Goal: Task Accomplishment & Management: Manage account settings

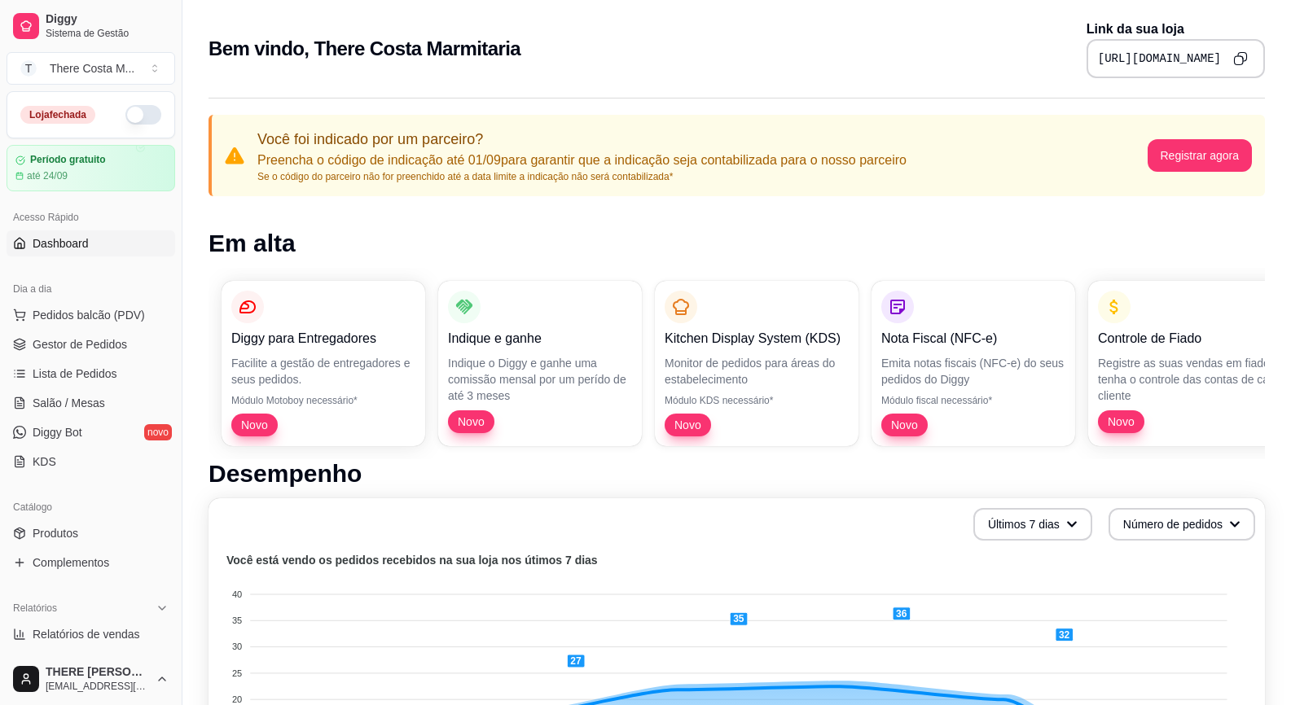
click at [142, 121] on button "button" at bounding box center [143, 115] width 36 height 20
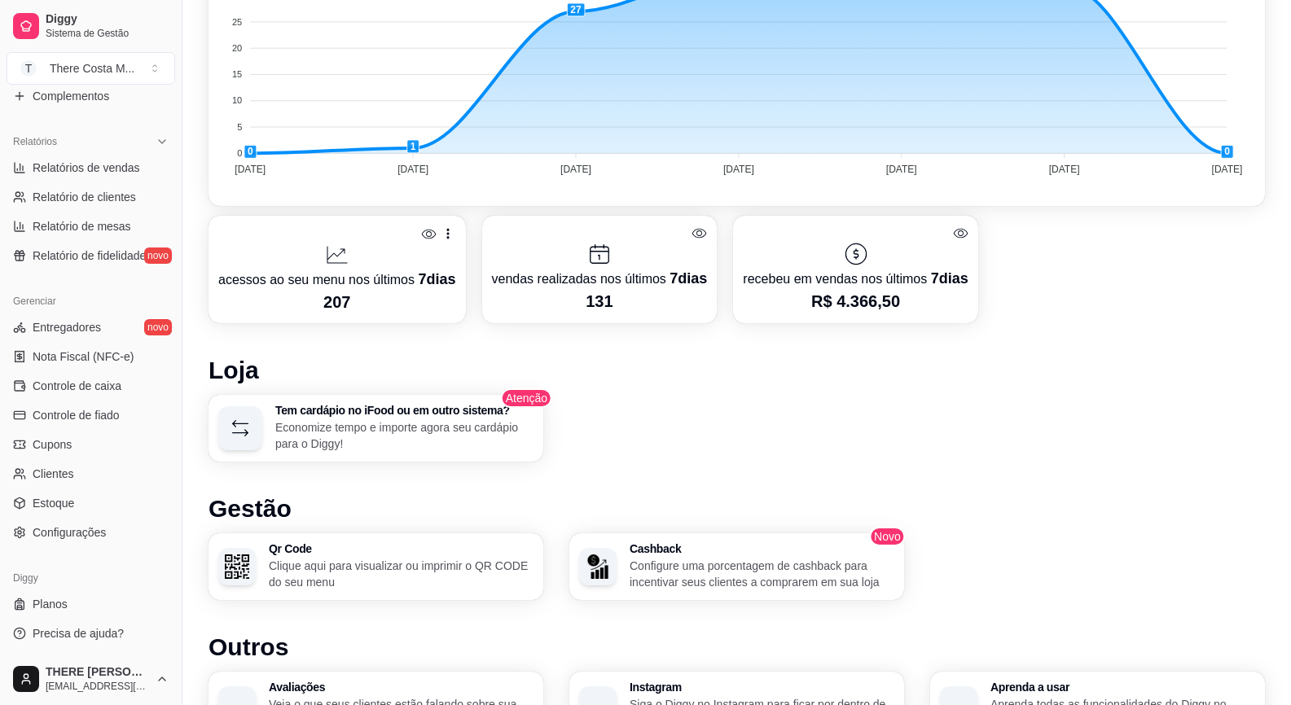
scroll to position [814, 0]
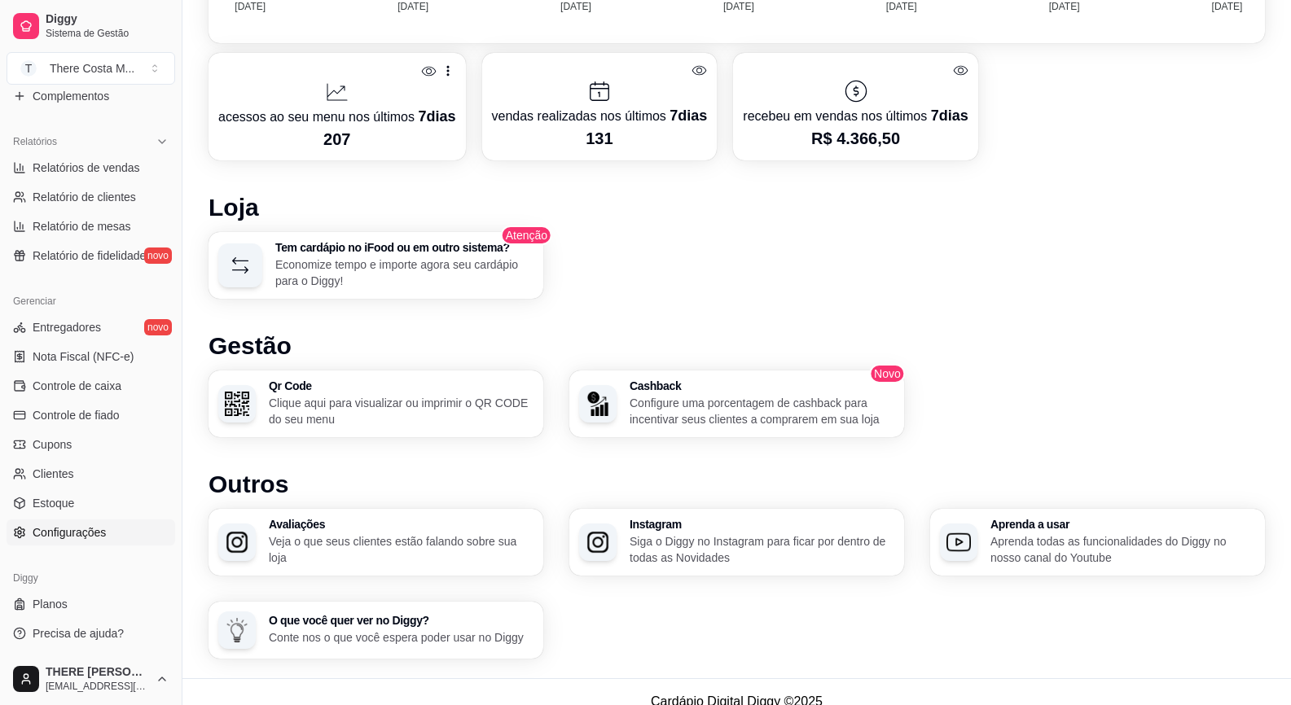
click at [57, 528] on span "Configurações" at bounding box center [69, 532] width 73 height 16
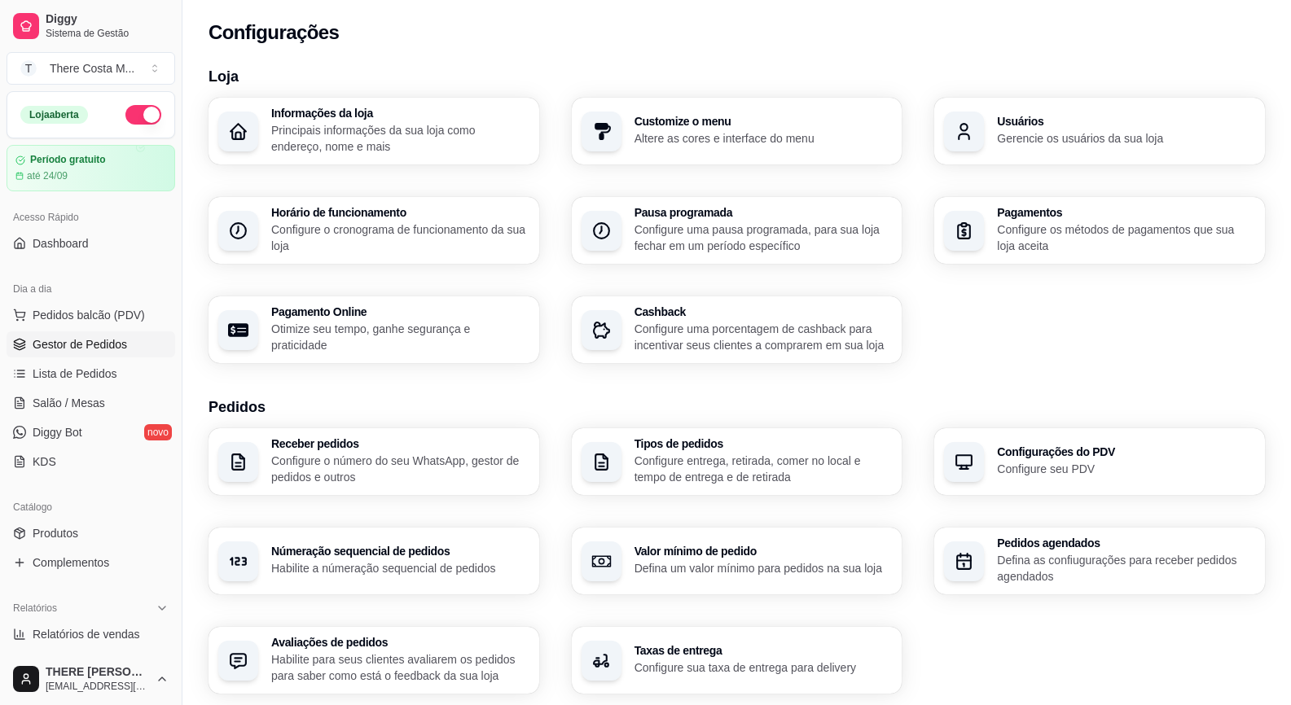
click at [96, 340] on span "Gestor de Pedidos" at bounding box center [80, 344] width 94 height 16
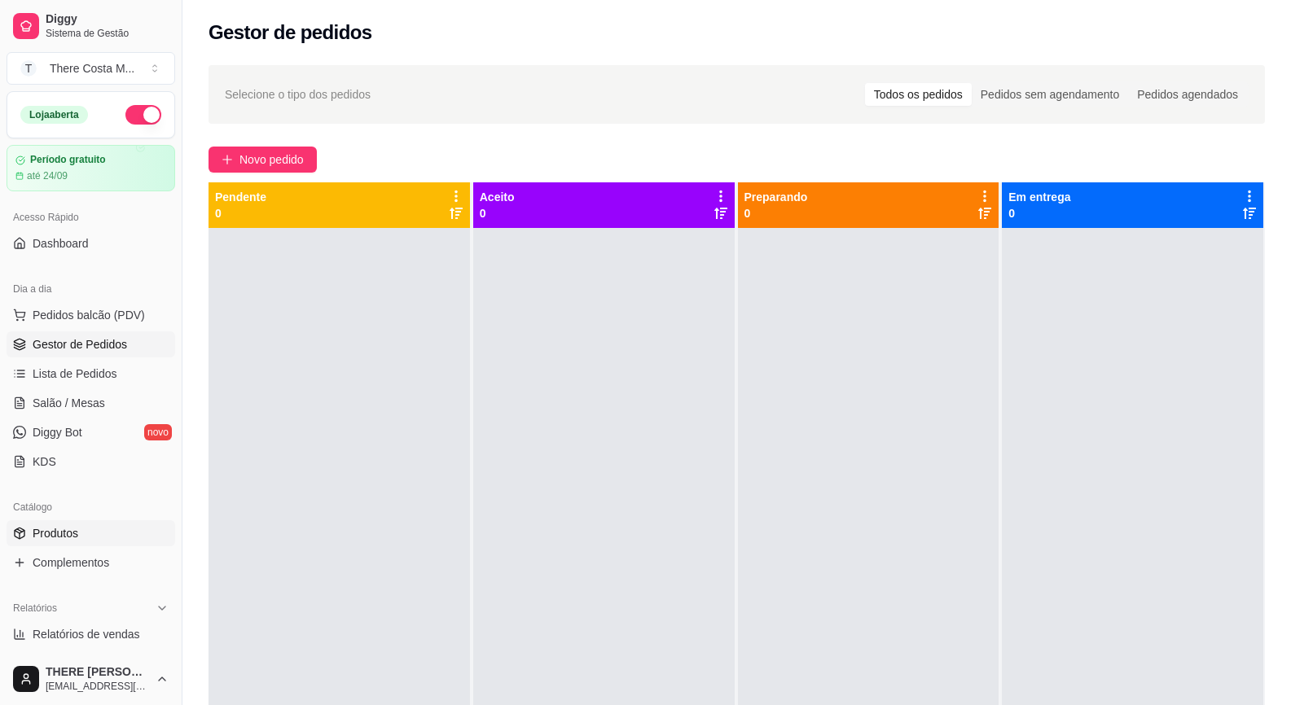
click at [68, 543] on link "Produtos" at bounding box center [91, 533] width 169 height 26
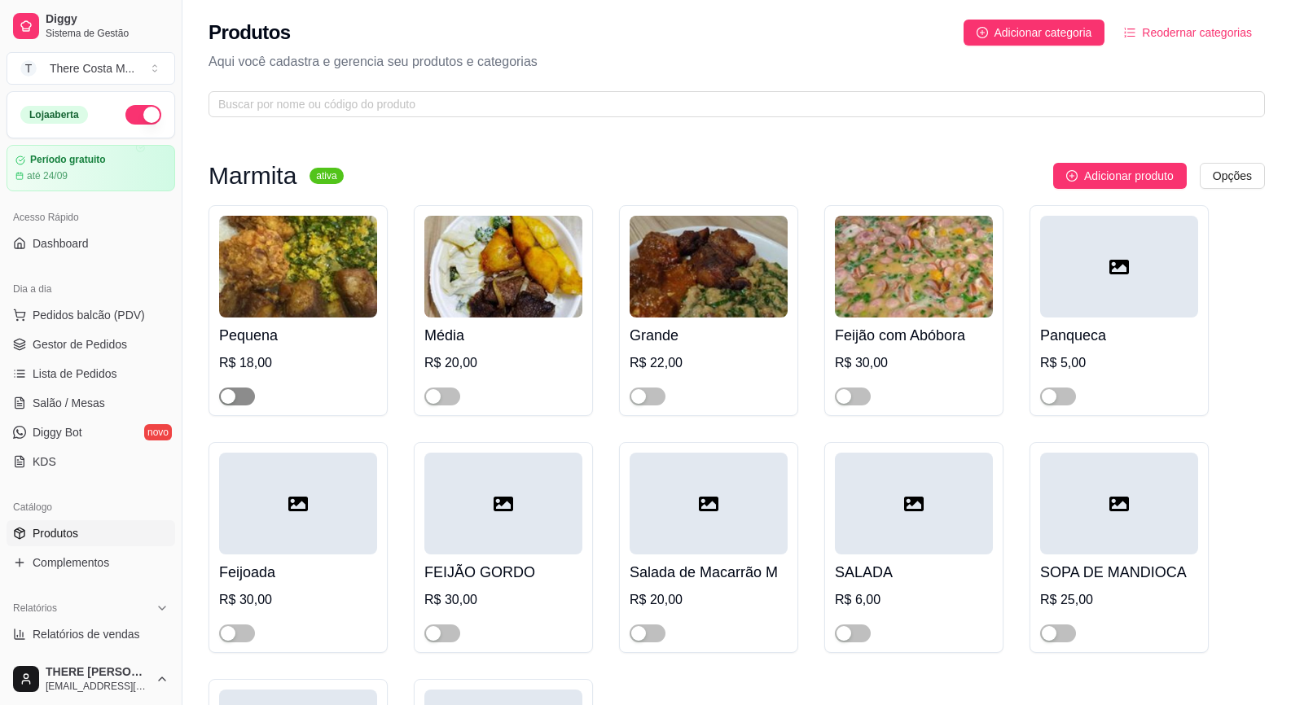
click at [244, 395] on span "button" at bounding box center [237, 397] width 36 height 18
click at [452, 402] on span "button" at bounding box center [442, 397] width 36 height 18
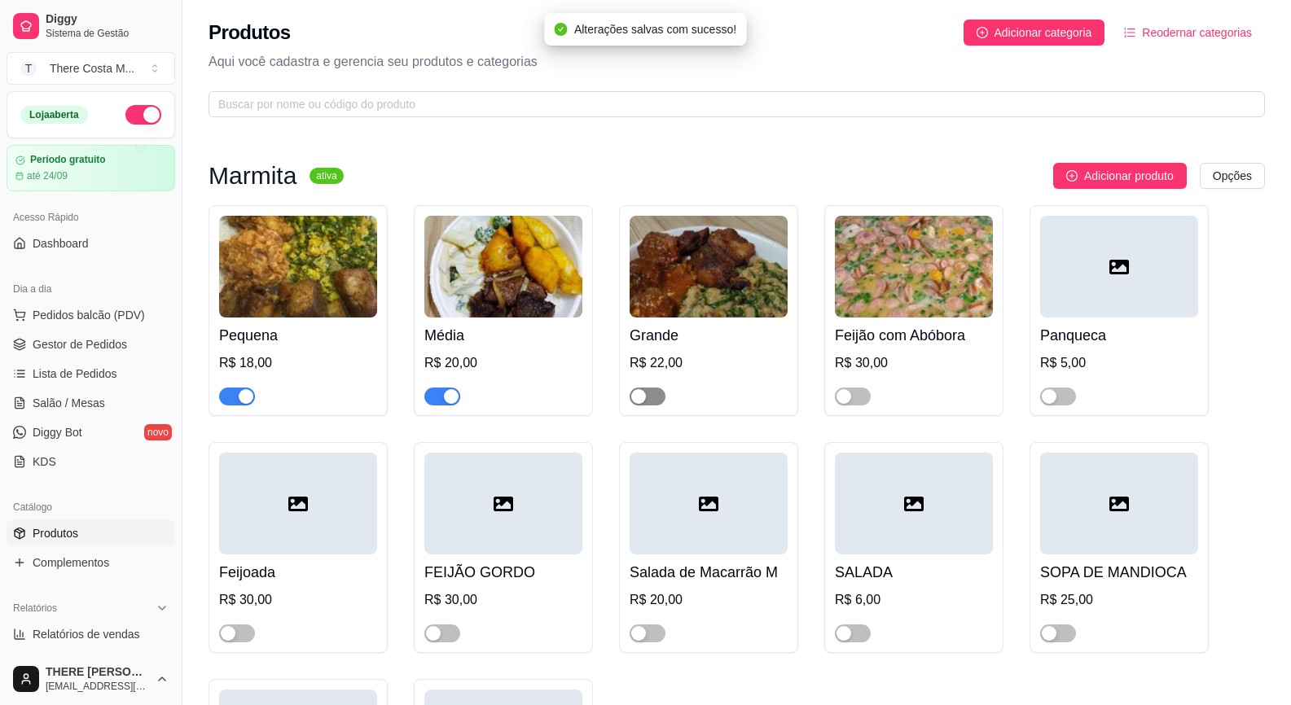
click at [655, 397] on span "button" at bounding box center [648, 397] width 36 height 18
click at [290, 324] on h4 "Pequena" at bounding box center [298, 335] width 158 height 23
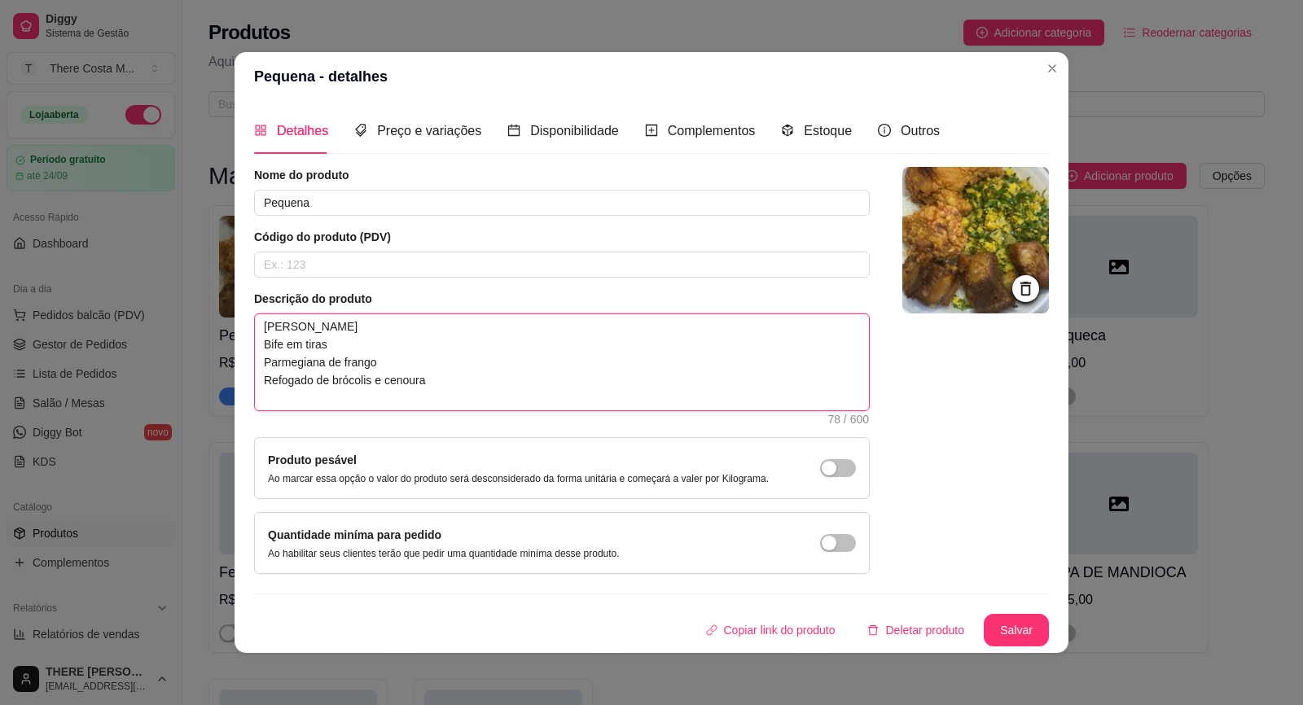
drag, startPoint x: 432, startPoint y: 398, endPoint x: 256, endPoint y: 371, distance: 178.1
click at [256, 371] on textarea "[PERSON_NAME] Bife em tiras Parmegiana de frango Refogado de brócolis e cenoura" at bounding box center [562, 362] width 614 height 96
type textarea "[PERSON_NAME] C"
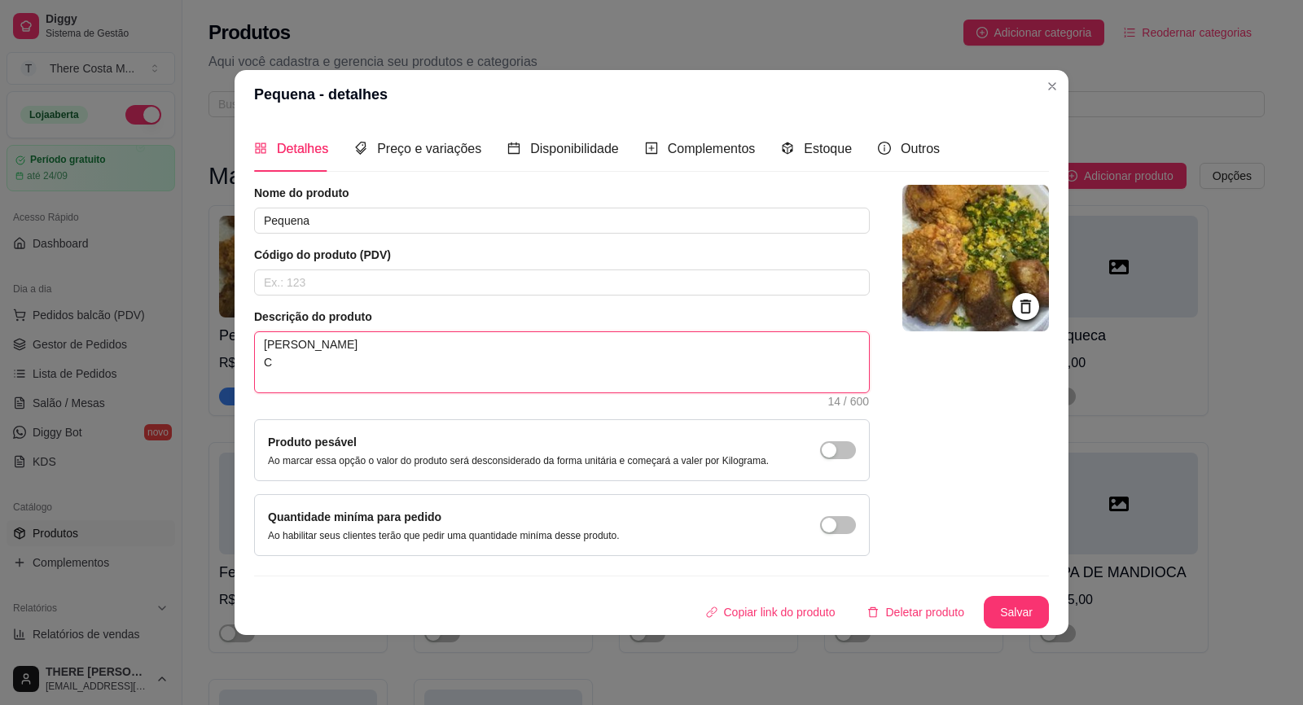
type textarea "[PERSON_NAME] Co"
type textarea "[PERSON_NAME] Cos"
type textarea "[PERSON_NAME] Cost"
type textarea "[PERSON_NAME] Coste"
type textarea "[PERSON_NAME]"
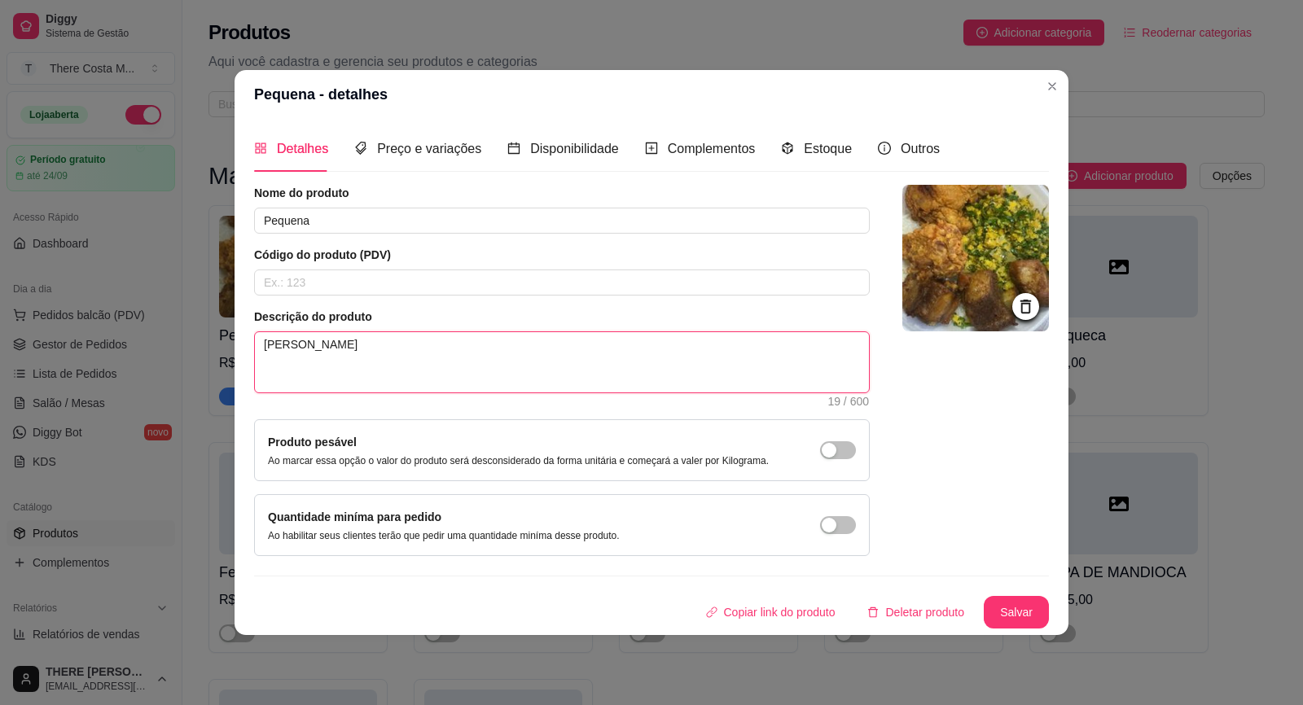
type textarea "[PERSON_NAME]"
type textarea "[PERSON_NAME] Costela n"
type textarea "[PERSON_NAME] Costela na"
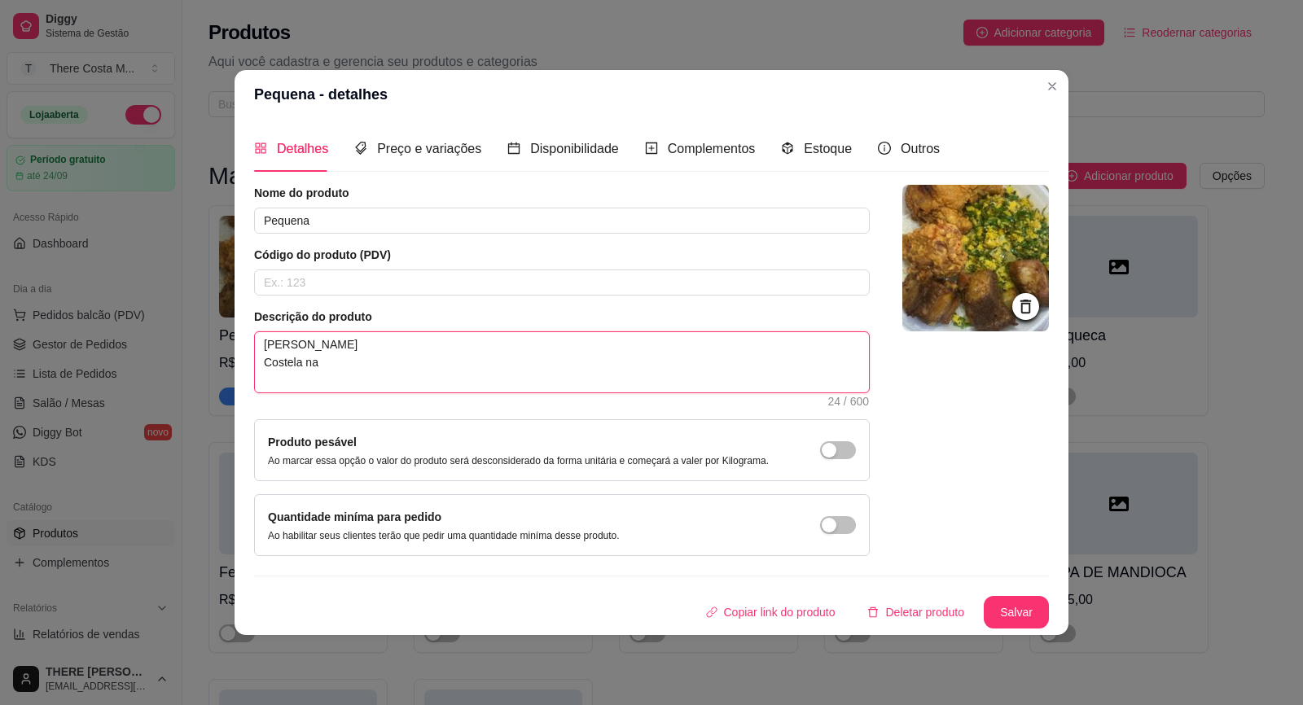
type textarea "[PERSON_NAME] Costela na B"
type textarea "[PERSON_NAME] Costela na Br"
type textarea "[PERSON_NAME] Costela na Bra"
type textarea "[PERSON_NAME] Costela na Br"
type textarea "[PERSON_NAME] Costela na B"
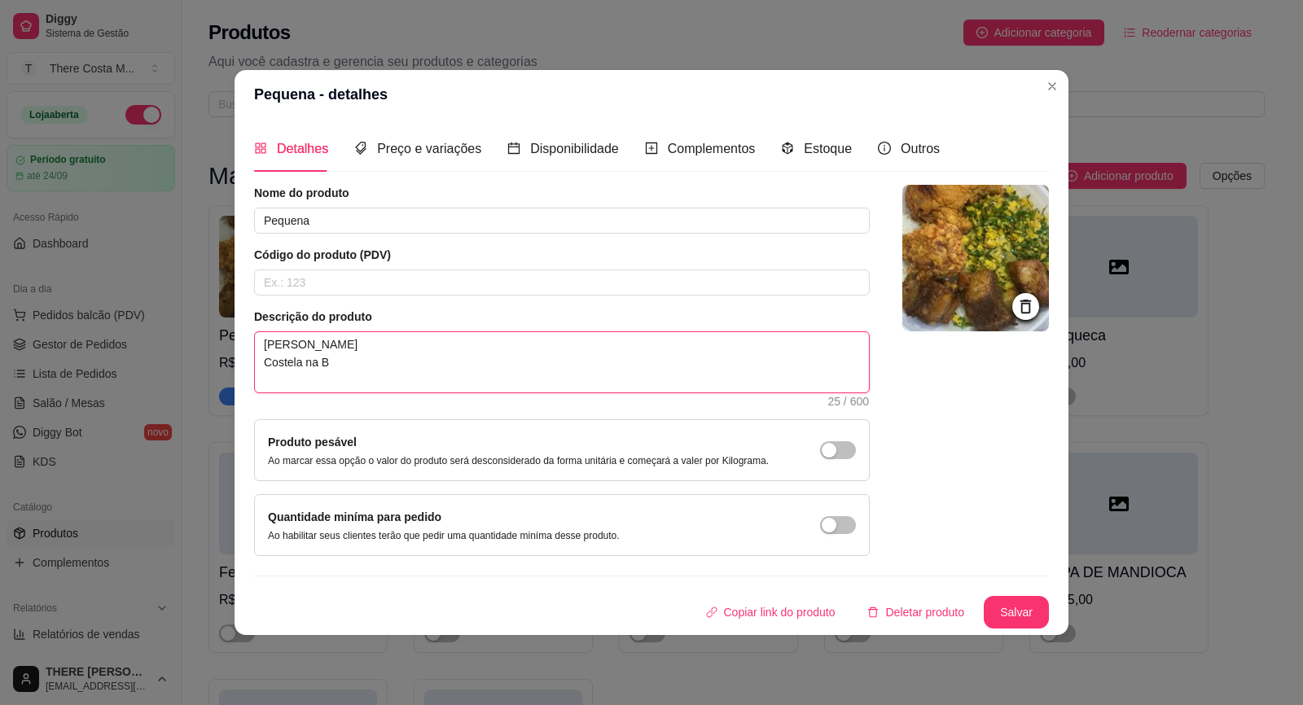
type textarea "[PERSON_NAME] Costela na"
type textarea "[PERSON_NAME] Costela n"
type textarea "[PERSON_NAME]"
type textarea "[PERSON_NAME] Costela M"
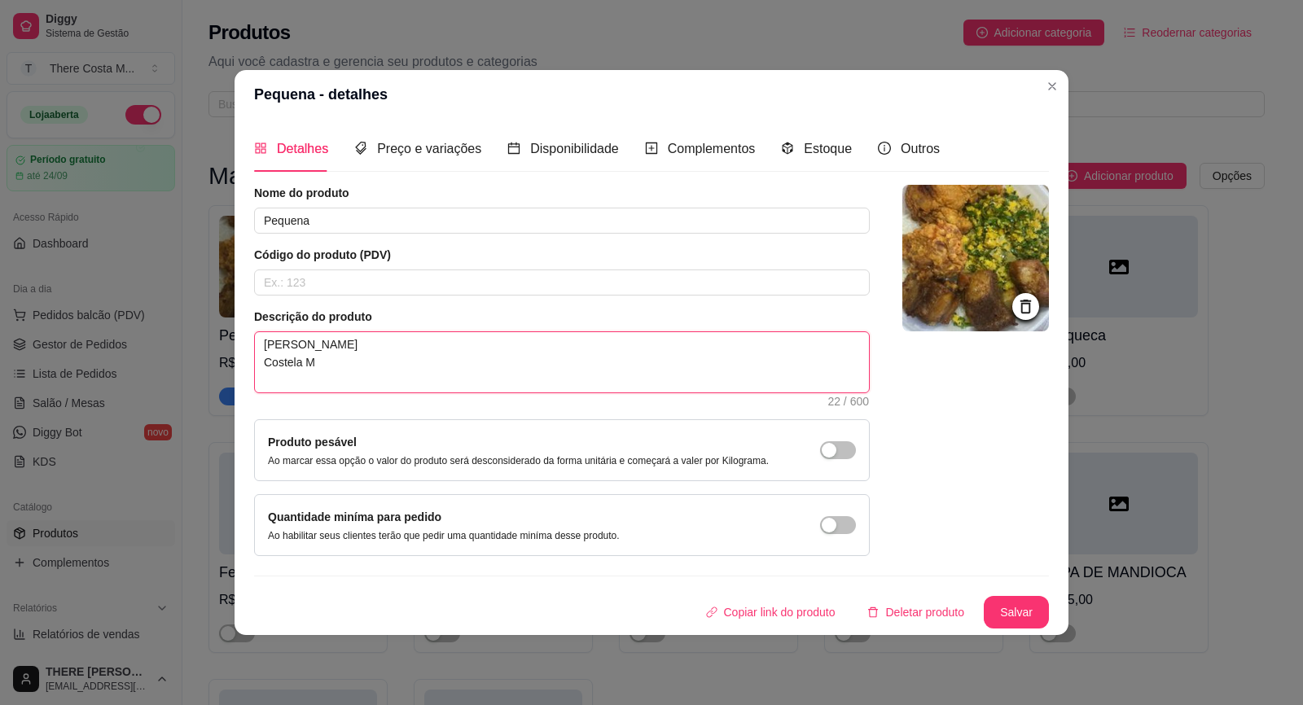
type textarea "[PERSON_NAME] Costela Mi"
type textarea "[PERSON_NAME] Costela Min"
type textarea "[PERSON_NAME]"
type textarea "[PERSON_NAME] Costela [GEOGRAPHIC_DATA]"
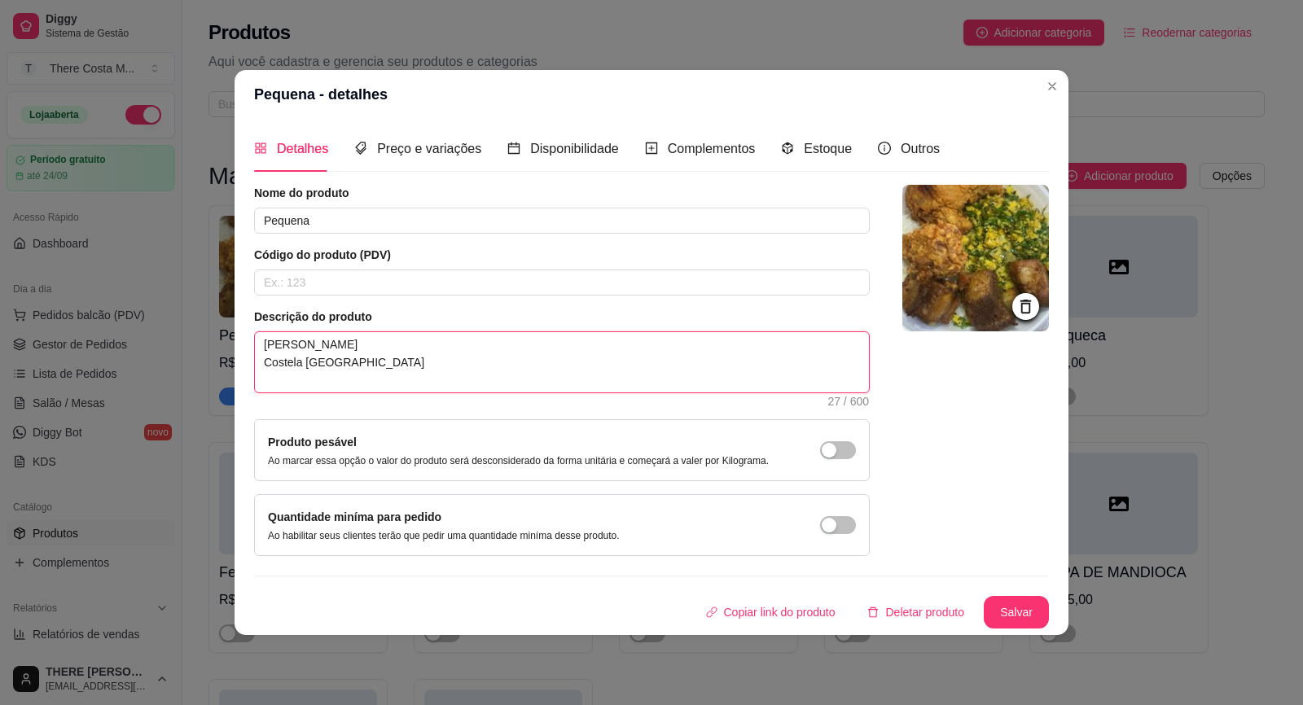
type textarea "[PERSON_NAME] Costela [GEOGRAPHIC_DATA] n"
type textarea "[PERSON_NAME] Costela Minga na"
type textarea "Arroz Feijão Costela Minga na B"
type textarea "Arroz Feijão Costela Minga na Br"
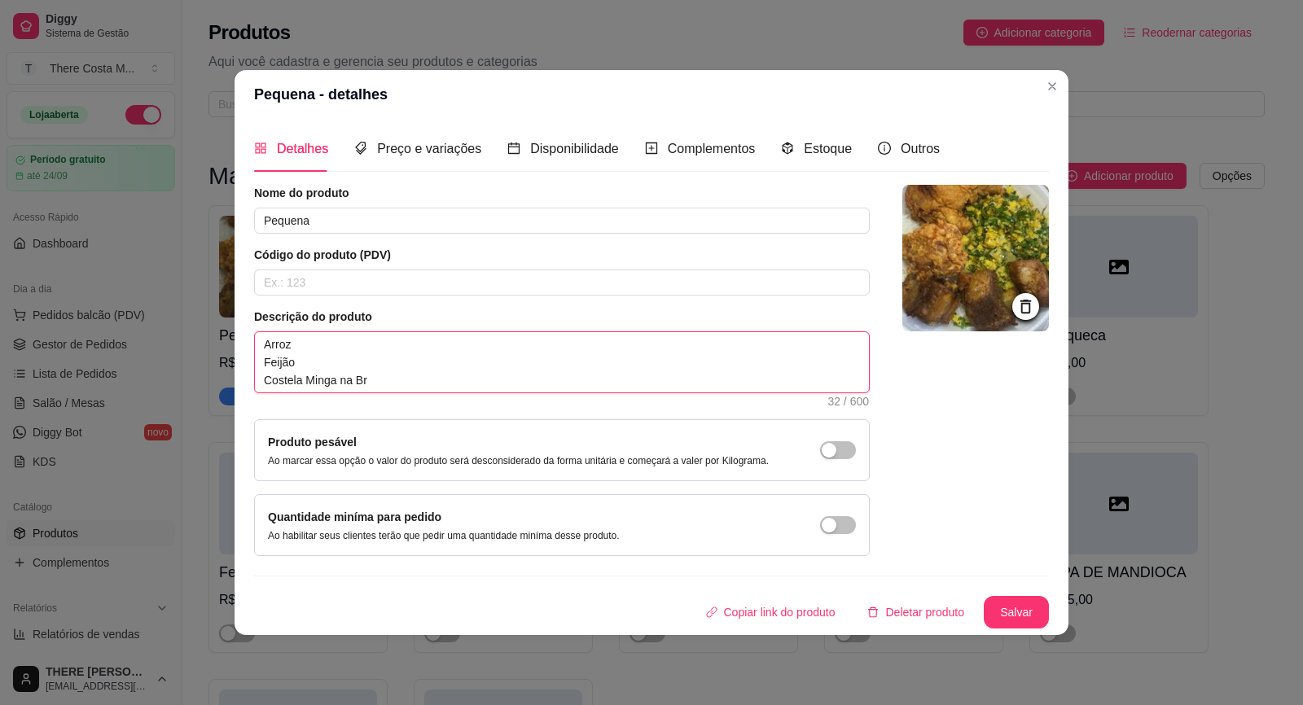
type textarea "[PERSON_NAME] Costela Minga na Bra"
type textarea "Arroz Feijão Costela Minga na Bras"
type textarea "[PERSON_NAME] Costela [GEOGRAPHIC_DATA] na [GEOGRAPHIC_DATA]"
click at [596, 390] on textarea "[PERSON_NAME] Costela [GEOGRAPHIC_DATA] na [GEOGRAPHIC_DATA]" at bounding box center [562, 362] width 614 height 60
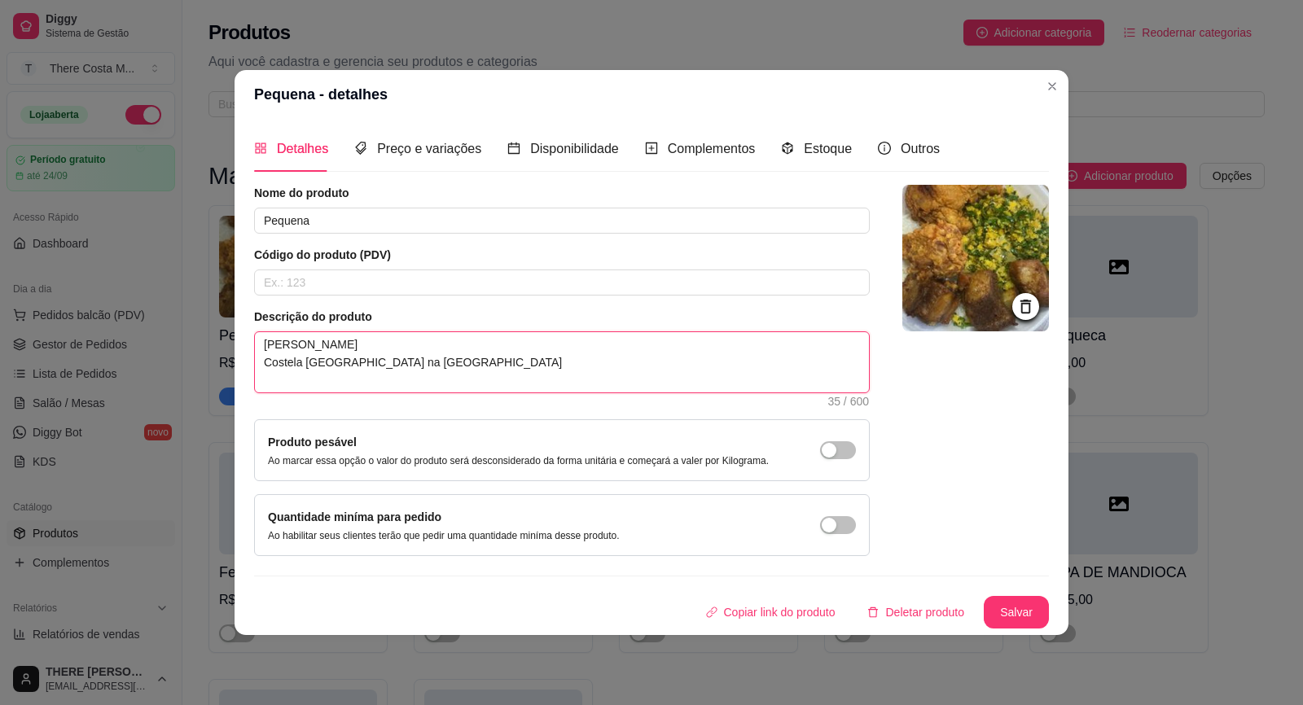
type textarea "[PERSON_NAME] Costela [GEOGRAPHIC_DATA] na [GEOGRAPHIC_DATA]"
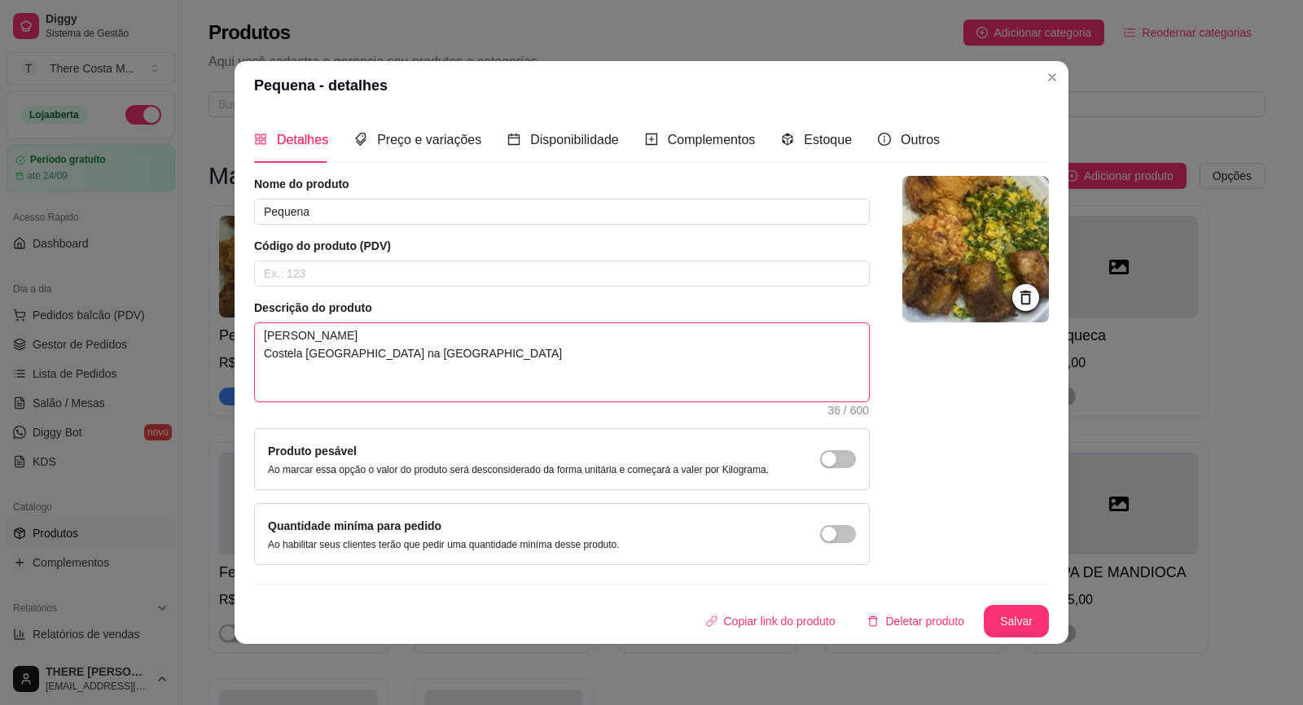
type textarea "Arroz Feijão Costela Minga na Brasa C"
type textarea "Arroz Feijão Costela Minga na Brasa Co"
type textarea "Arroz Feijão Costela Minga na Brasa Cox"
type textarea "Arroz Feijão Costela Minga na Brasa Coxi"
type textarea "Arroz Feijão Costela Minga na Brasa Coxin"
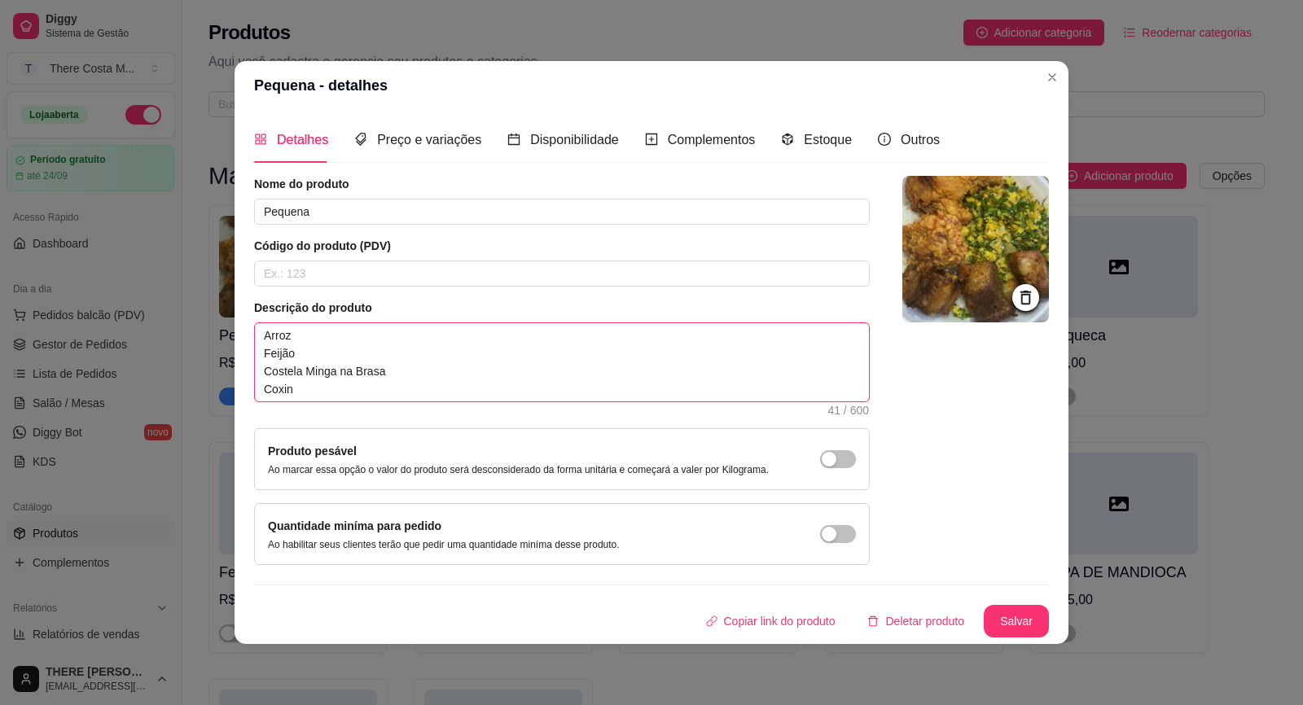
type textarea "Arroz Feijão Costela Minga na Brasa Coxing"
type textarea "Arroz Feijão Costela Minga na Brasa Coxinga"
type textarea "Arroz Feijão Costela Minga na Brasa Coxing"
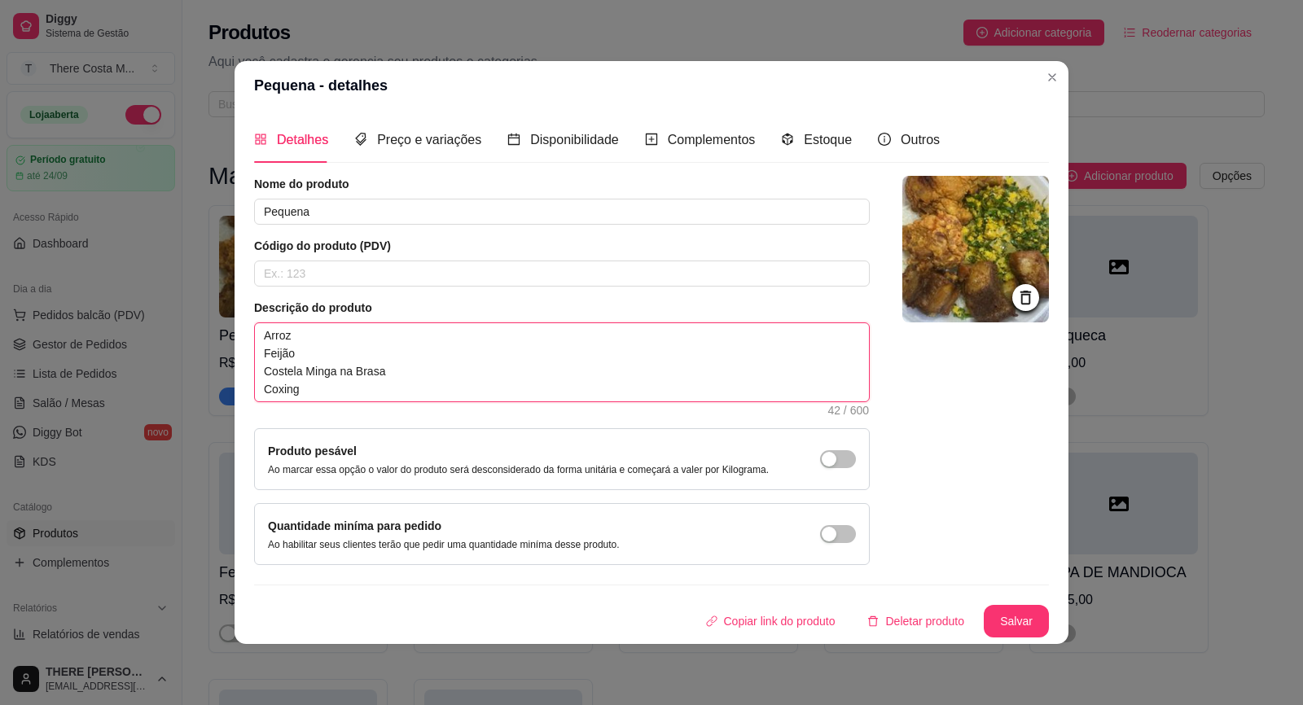
type textarea "Arroz Feijão Costela Minga na Brasa Coxin"
type textarea "Arroz Feijão Costela Minga na Brasa Coxinh"
type textarea "Arroz Feijão Costela [GEOGRAPHIC_DATA] na Brasa Coxinha"
type textarea "[PERSON_NAME] Costela Minga na Brasa Coxinha F"
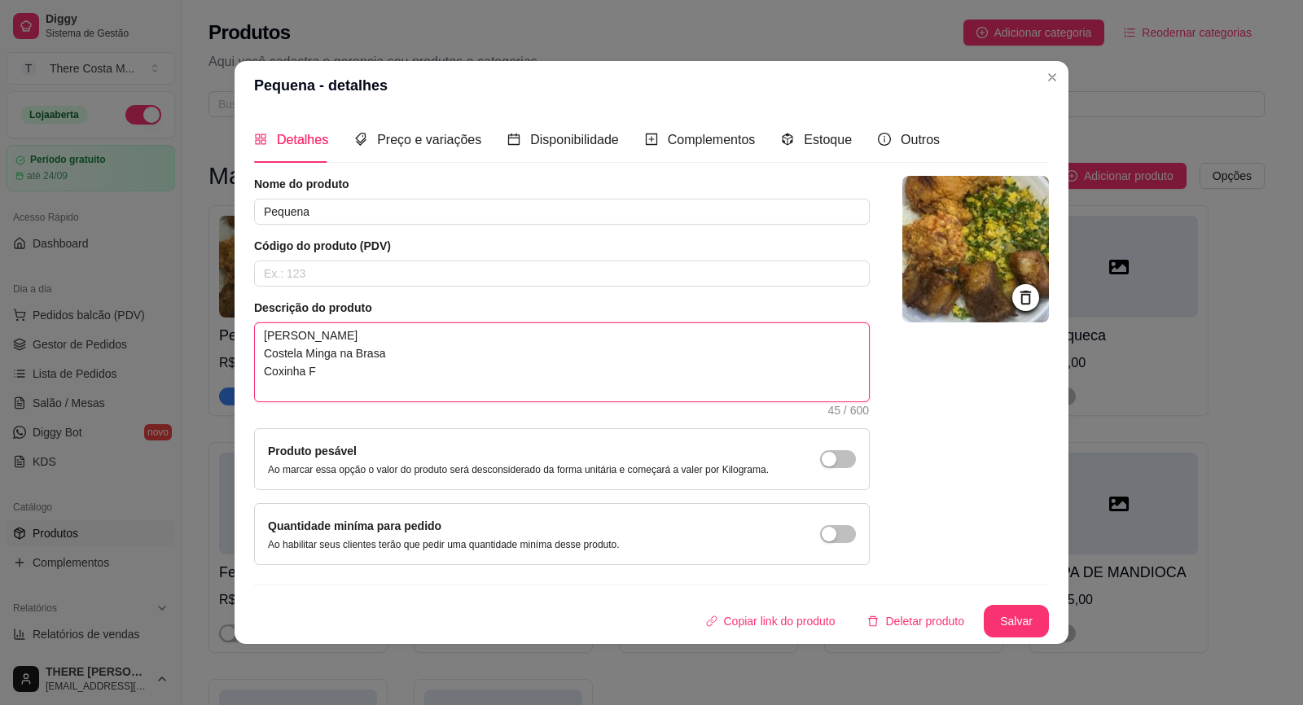
type textarea "Arroz Feijão Costela Minga na Brasa Coxinha Fr"
type textarea "Arroz Feijão Costela Minga na Brasa Coxinha Fri"
type textarea "Arroz Feijão Costela Minga na Brasa Coxinha Frit"
type textarea "Arroz Feijão Costela Minga na Brasa Coxinha Frita"
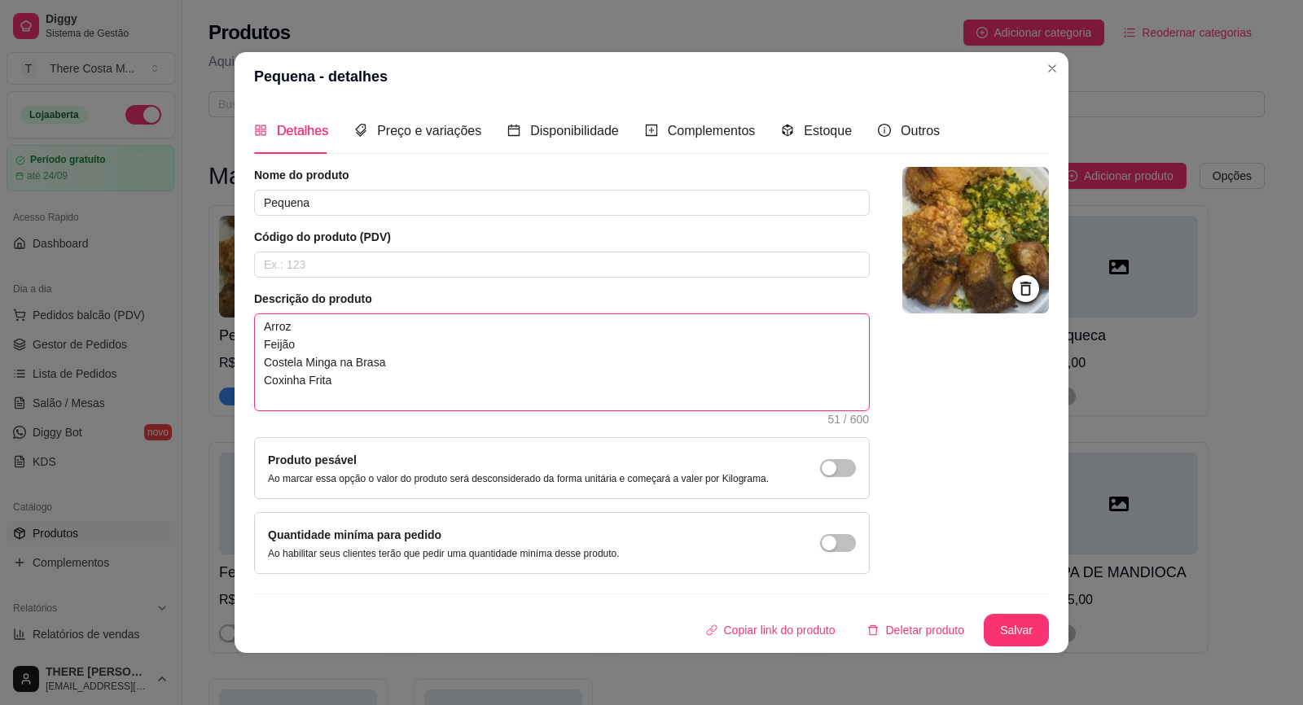
type textarea "Arroz Feijão Costela Minga na Brasa Coxinha Frita"
type textarea "Arroz Feijão Costela Minga na Brasa Coxinha Frita e"
type textarea "Arroz Feijão Costela Minga na Brasa Coxinha Frita"
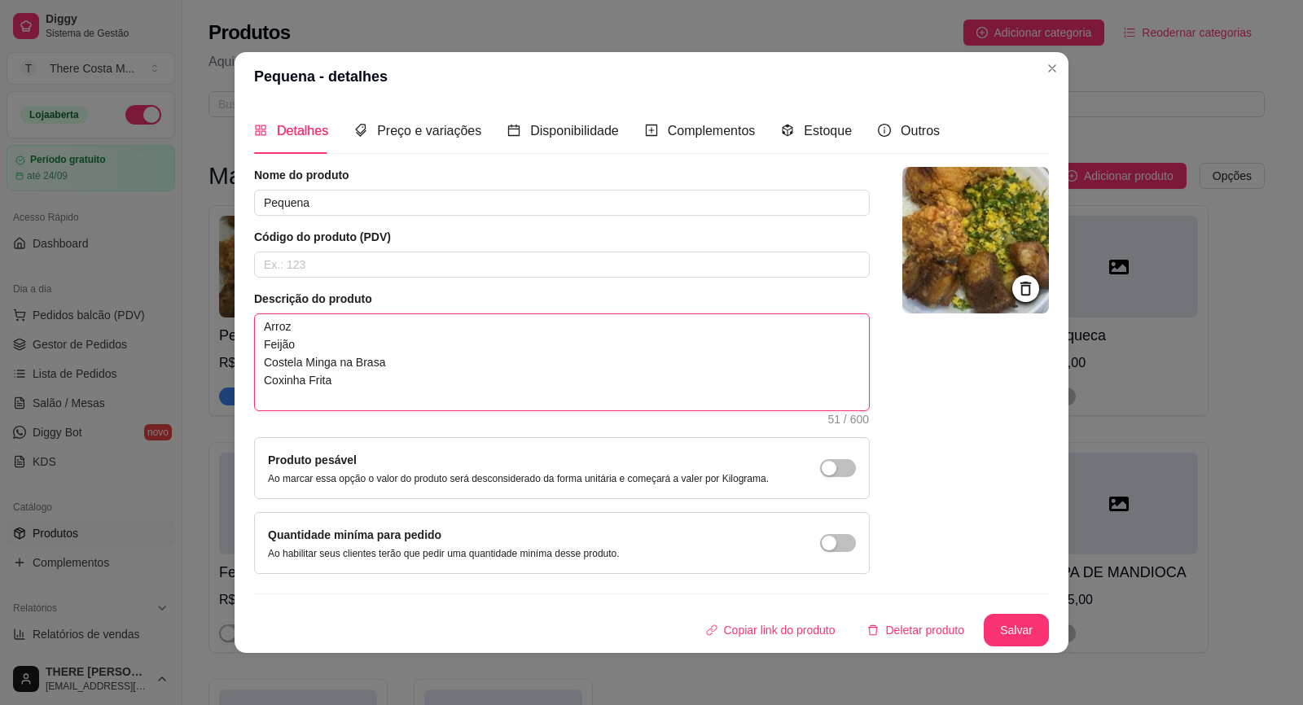
type textarea "Arroz Feijão Costela Minga na Brasa Coxinha Frita F"
type textarea "Arroz Feijão Costela Minga na Brasa Coxinha Frita Fa"
type textarea "Arroz Feijão Costela Minga na Brasa Coxinha Frita Far"
type textarea "Arroz Feijão Costela Minga na Brasa Coxinha Frita Faro"
type textarea "Arroz Feijão Costela Minga na Brasa Coxinha Frita Farof"
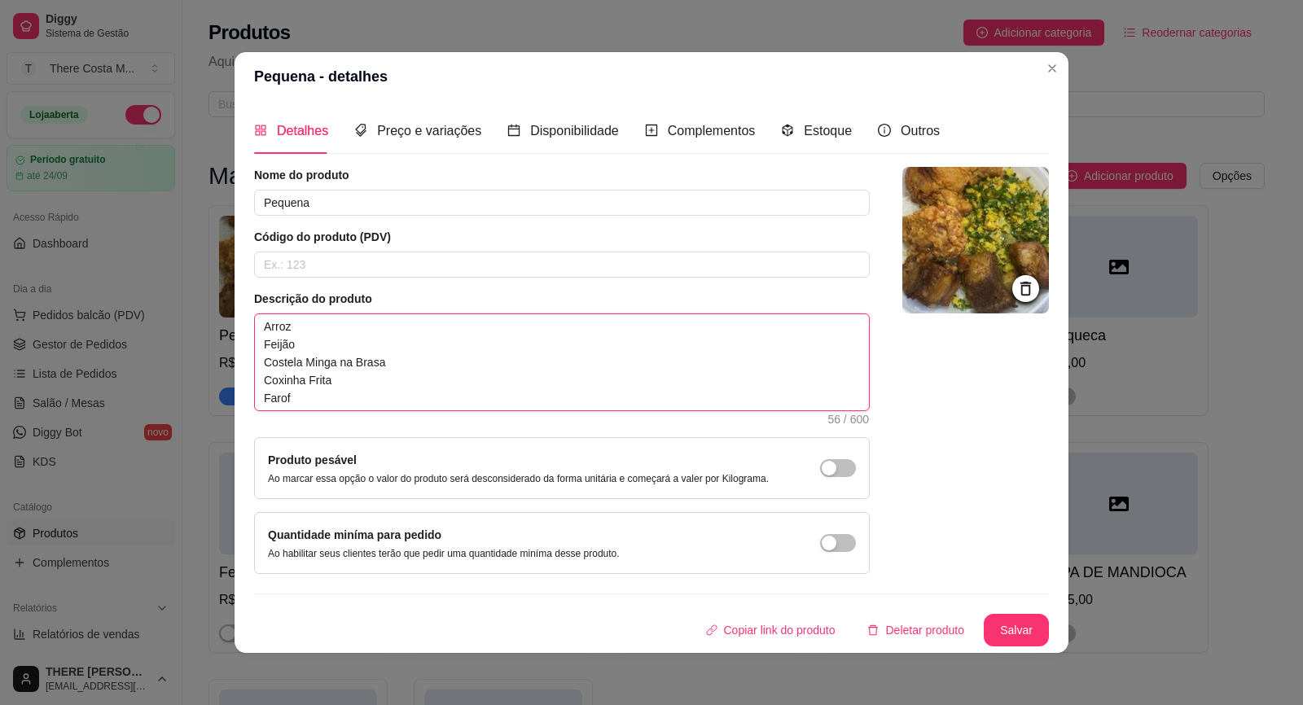
type textarea "[PERSON_NAME] Costela Minga na Brasa Coxinha Frita Farofa"
click at [480, 370] on textarea "[PERSON_NAME] Costela Minga na Brasa Coxinha Frita Farofa" at bounding box center [562, 362] width 614 height 96
type textarea "[PERSON_NAME] Costela Minga na Brasa Coxinha Frita Farofa"
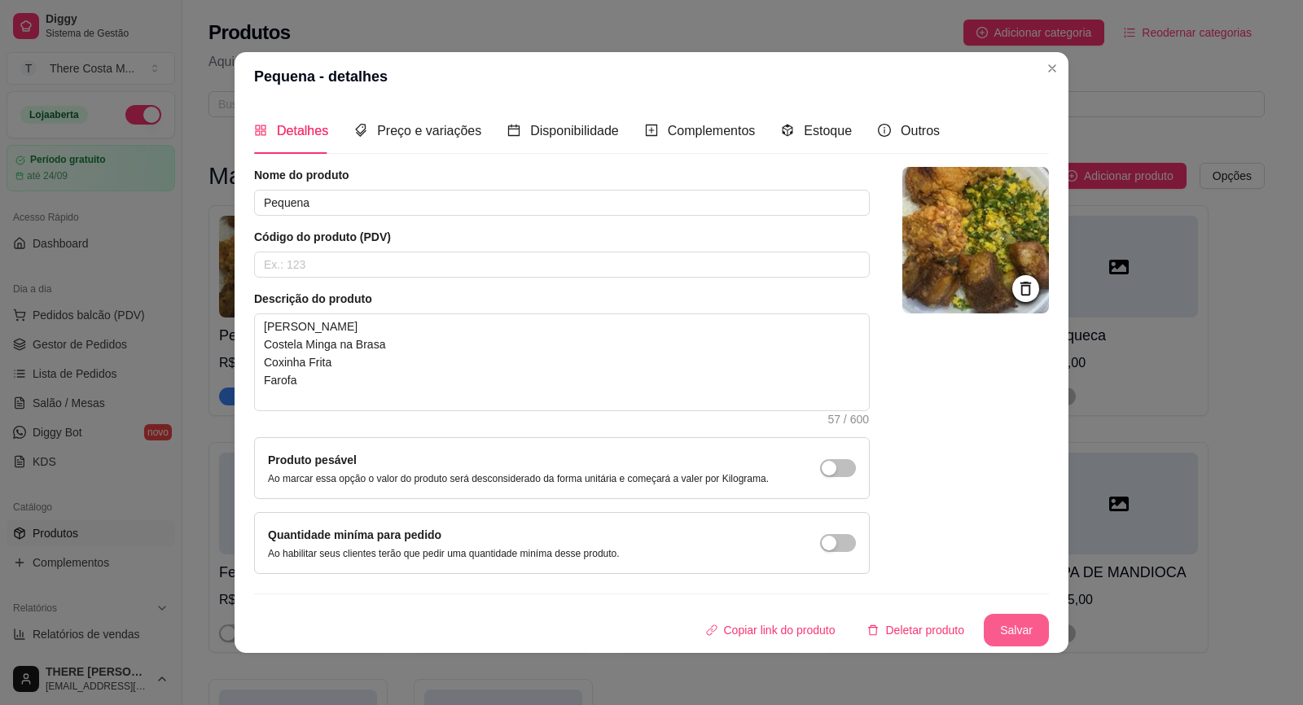
click at [1012, 628] on button "Salvar" at bounding box center [1016, 630] width 65 height 33
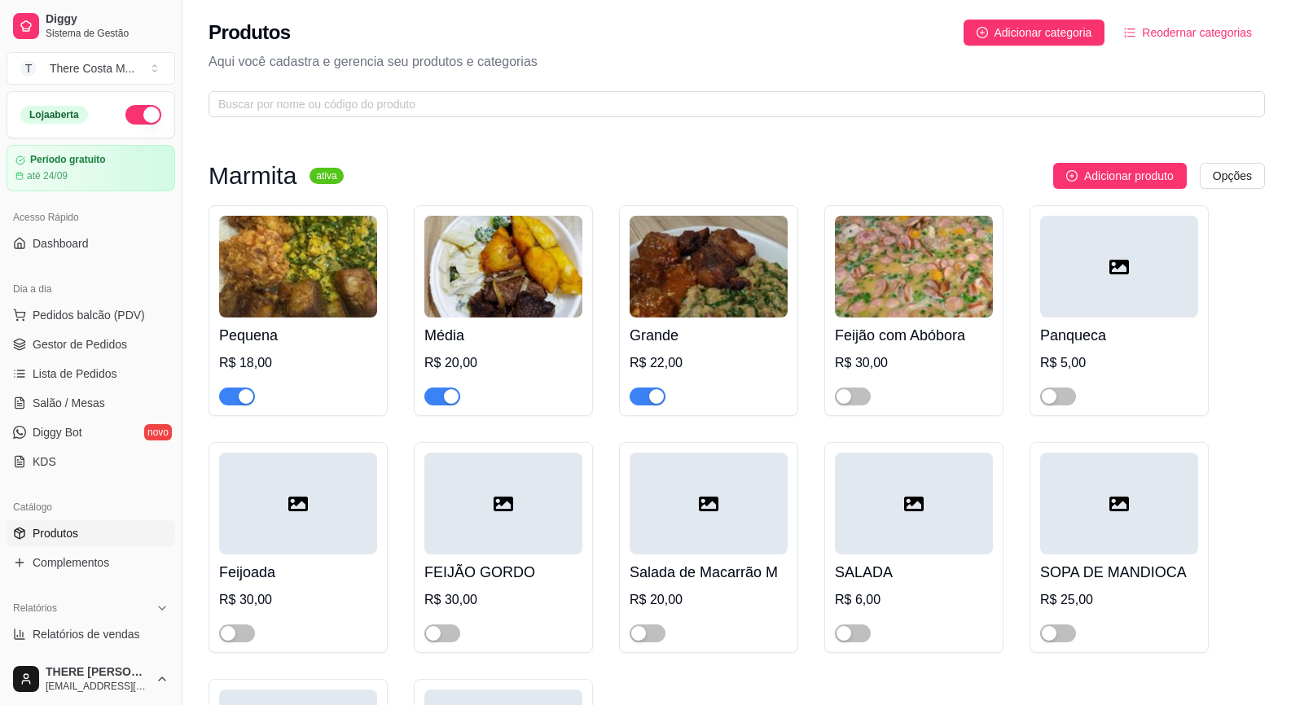
click at [503, 283] on img at bounding box center [503, 267] width 158 height 102
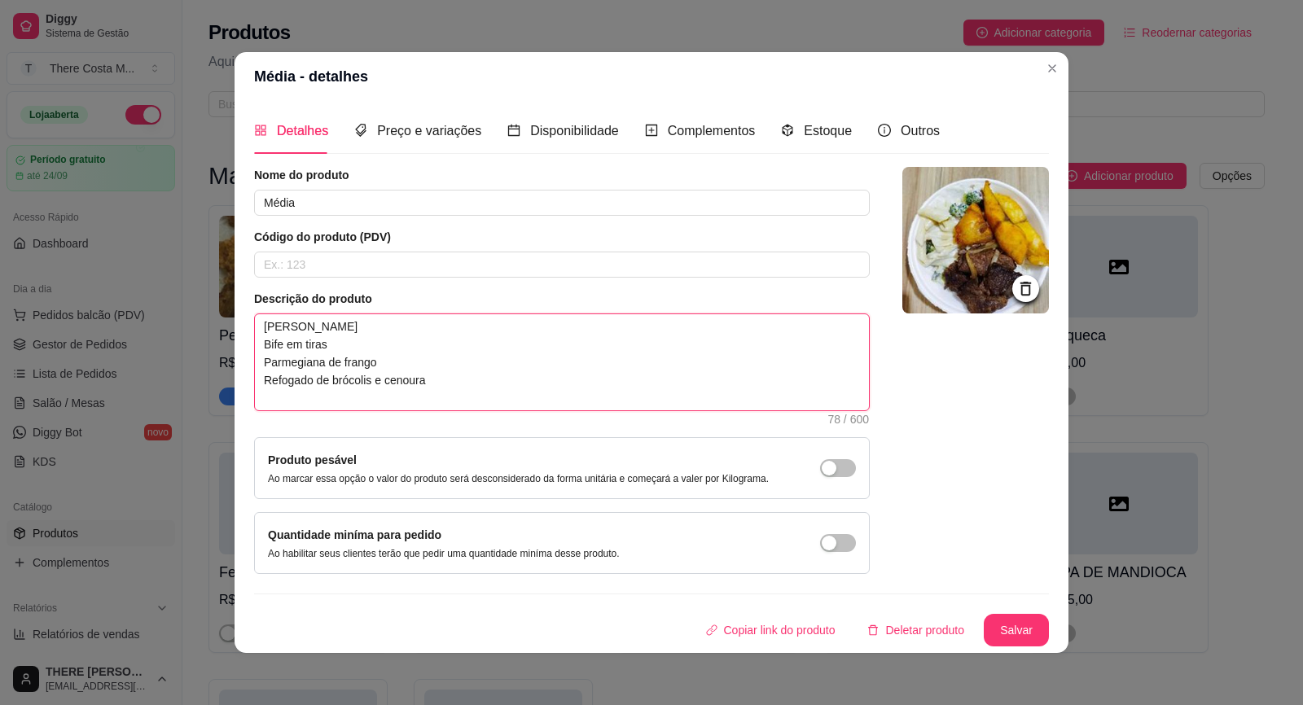
click at [397, 383] on textarea "[PERSON_NAME] Bife em tiras Parmegiana de frango Refogado de brócolis e cenoura" at bounding box center [562, 362] width 614 height 96
paste textarea "Costela Minga na Brasa Coxinha Frita Farof"
type textarea "[PERSON_NAME] Costela Minga na Brasa Coxinha Frita Farofa"
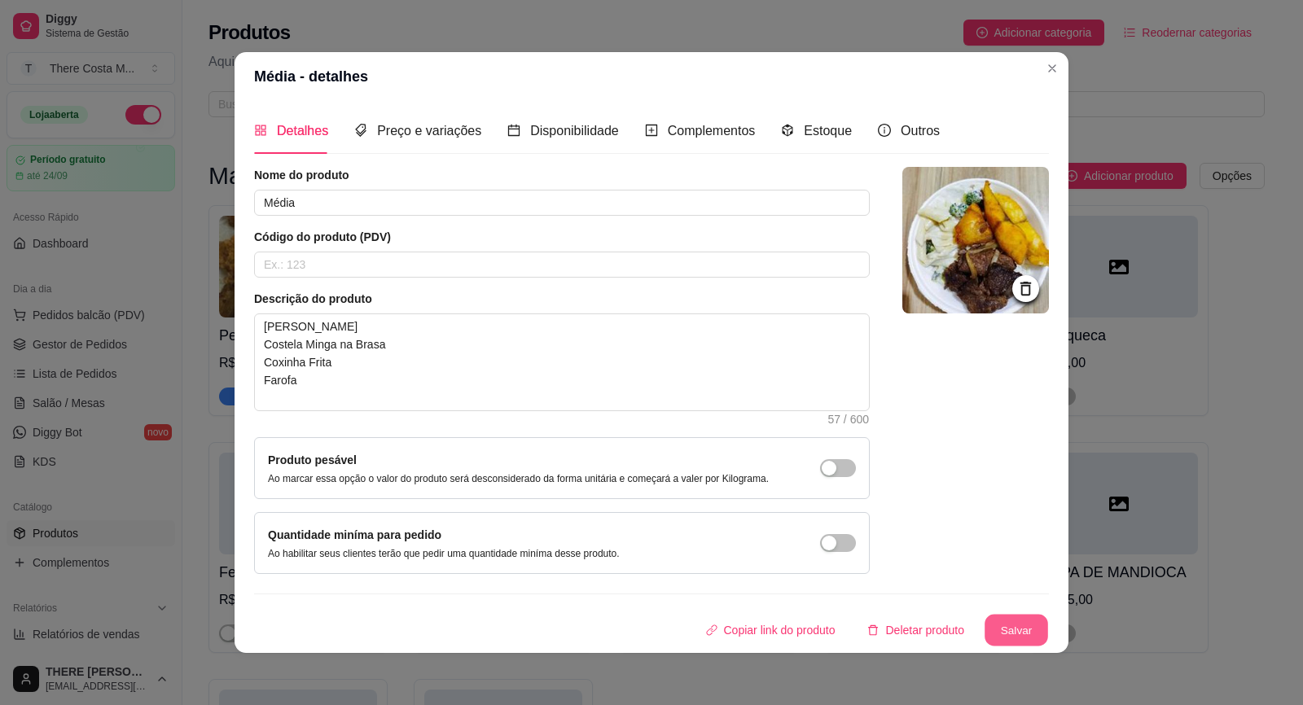
click at [1013, 634] on button "Salvar" at bounding box center [1017, 631] width 64 height 32
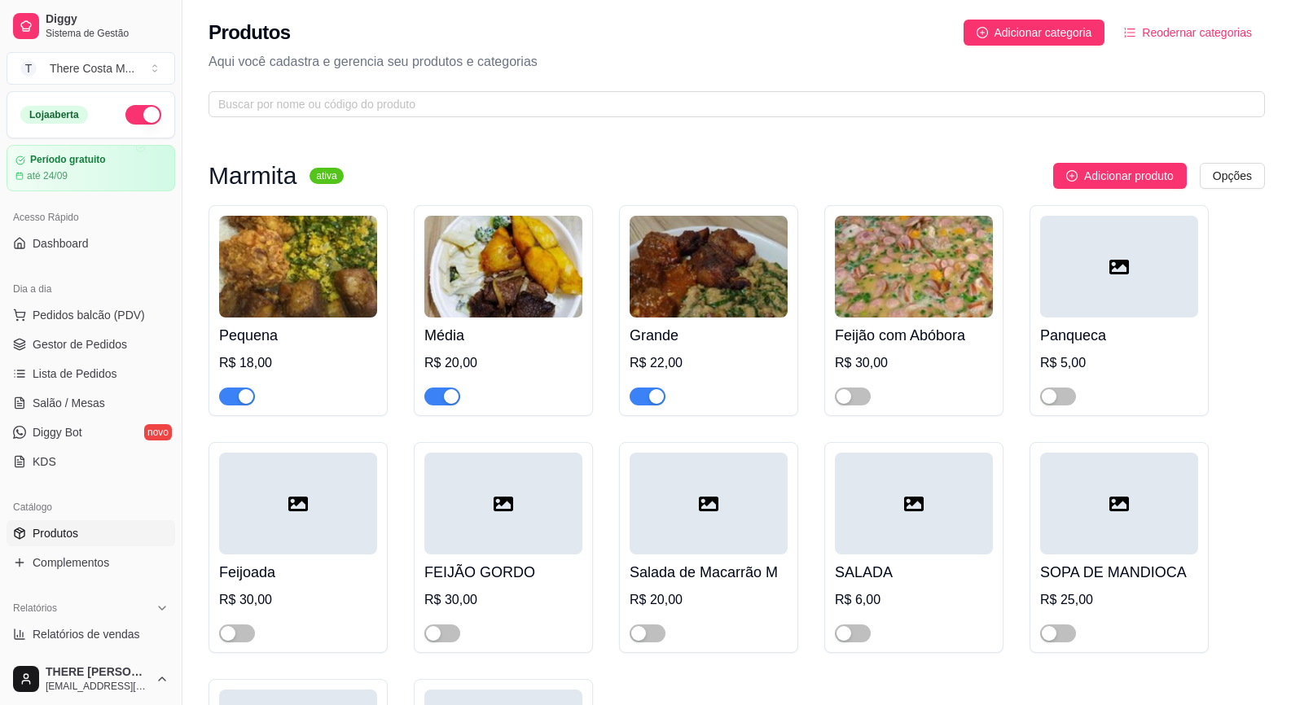
click at [697, 325] on h4 "Grande" at bounding box center [709, 335] width 158 height 23
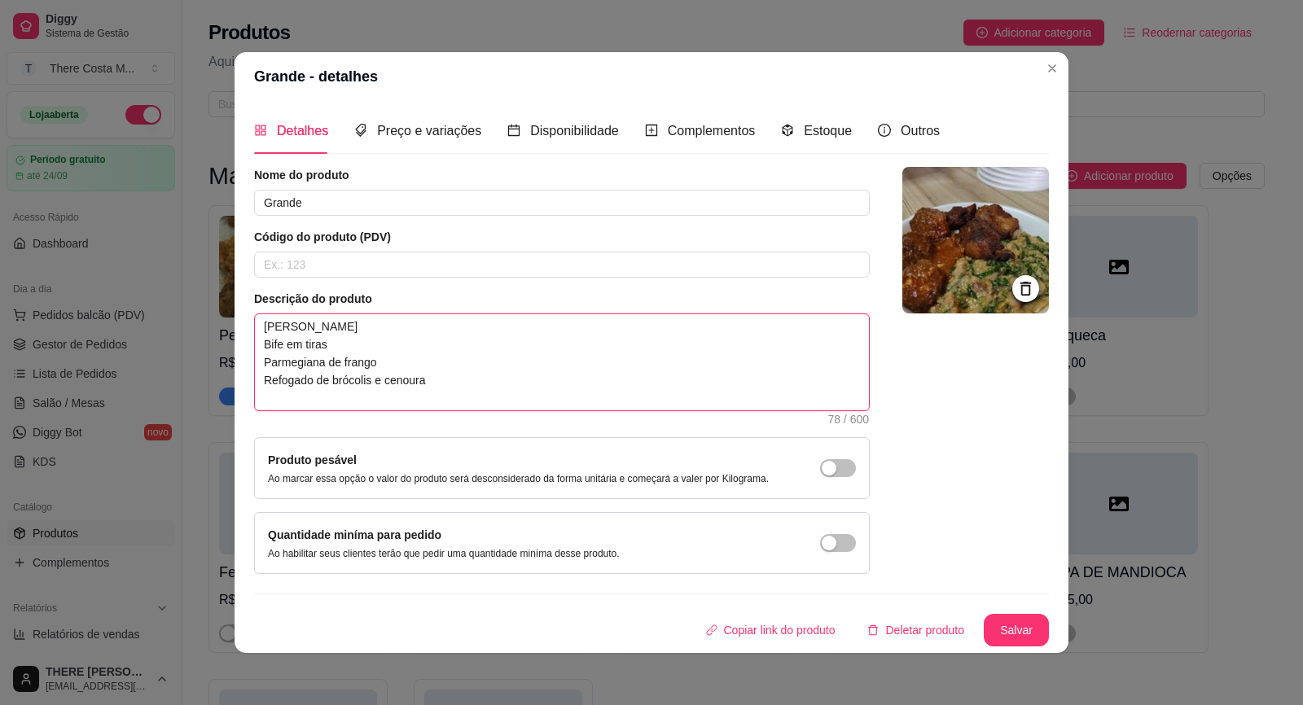
click at [609, 375] on textarea "[PERSON_NAME] Bife em tiras Parmegiana de frango Refogado de brócolis e cenoura" at bounding box center [562, 362] width 614 height 96
paste textarea "Costela Minga na Brasa Coxinha Frita Farof"
type textarea "[PERSON_NAME] Costela Minga na Brasa Coxinha Frita Farofa"
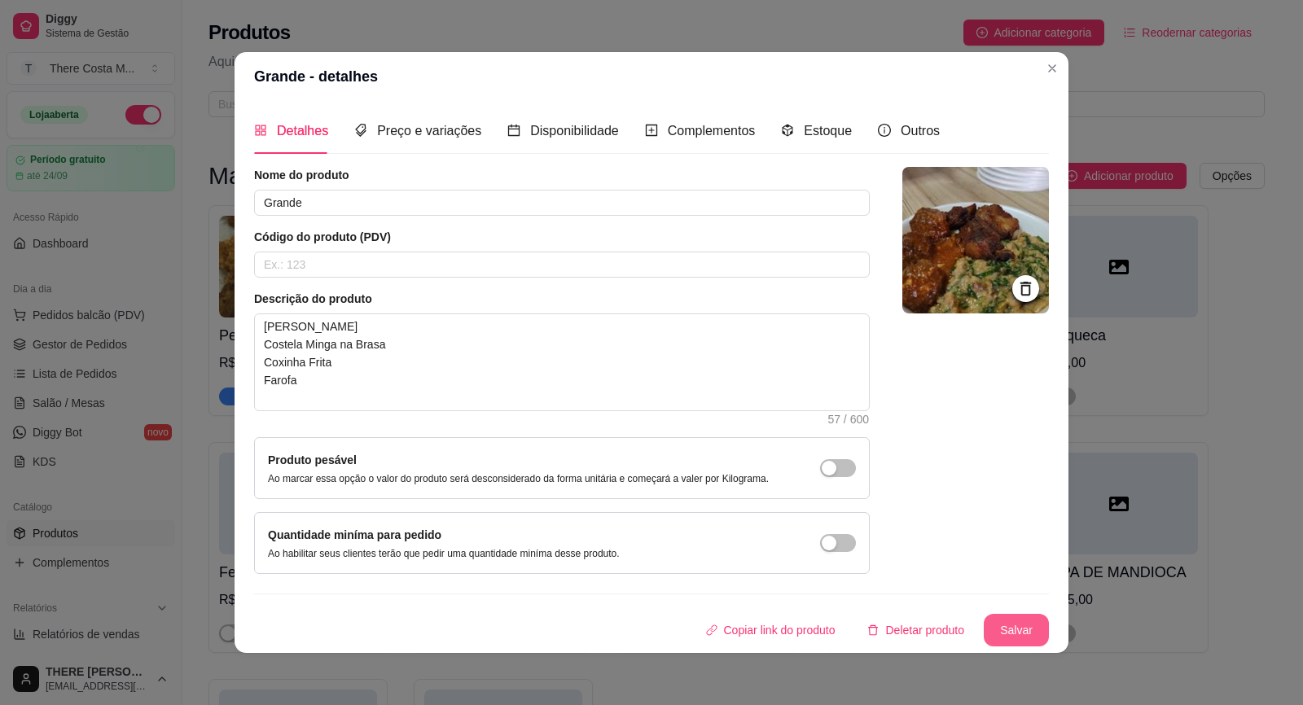
click at [1013, 631] on button "Salvar" at bounding box center [1016, 630] width 65 height 33
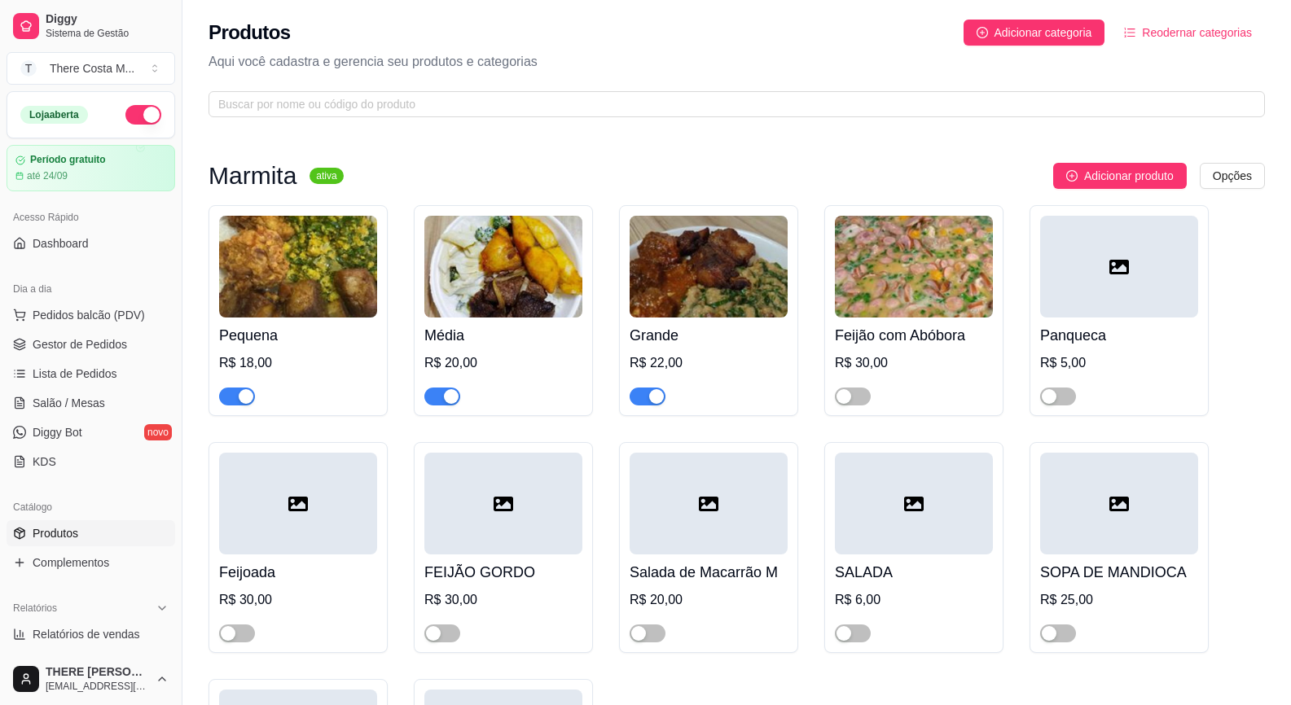
scroll to position [244, 0]
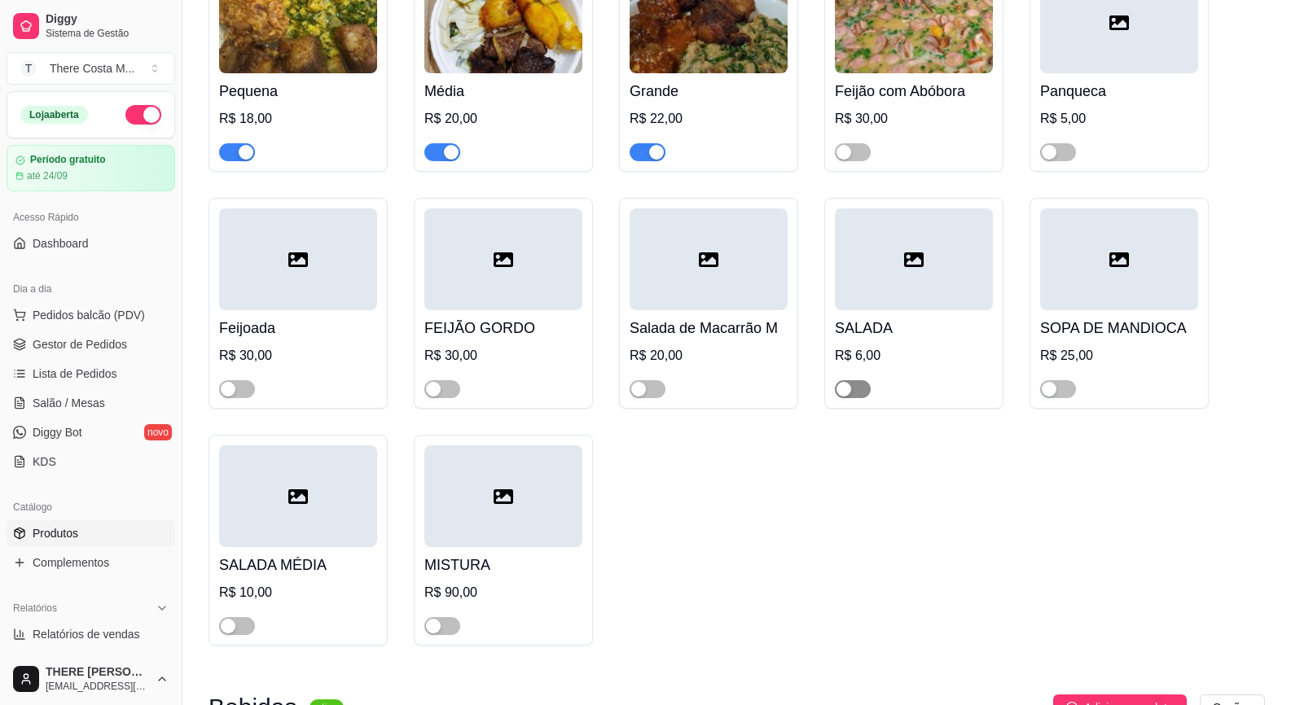
click at [855, 397] on span "button" at bounding box center [853, 389] width 36 height 18
click at [245, 628] on span "button" at bounding box center [237, 626] width 36 height 18
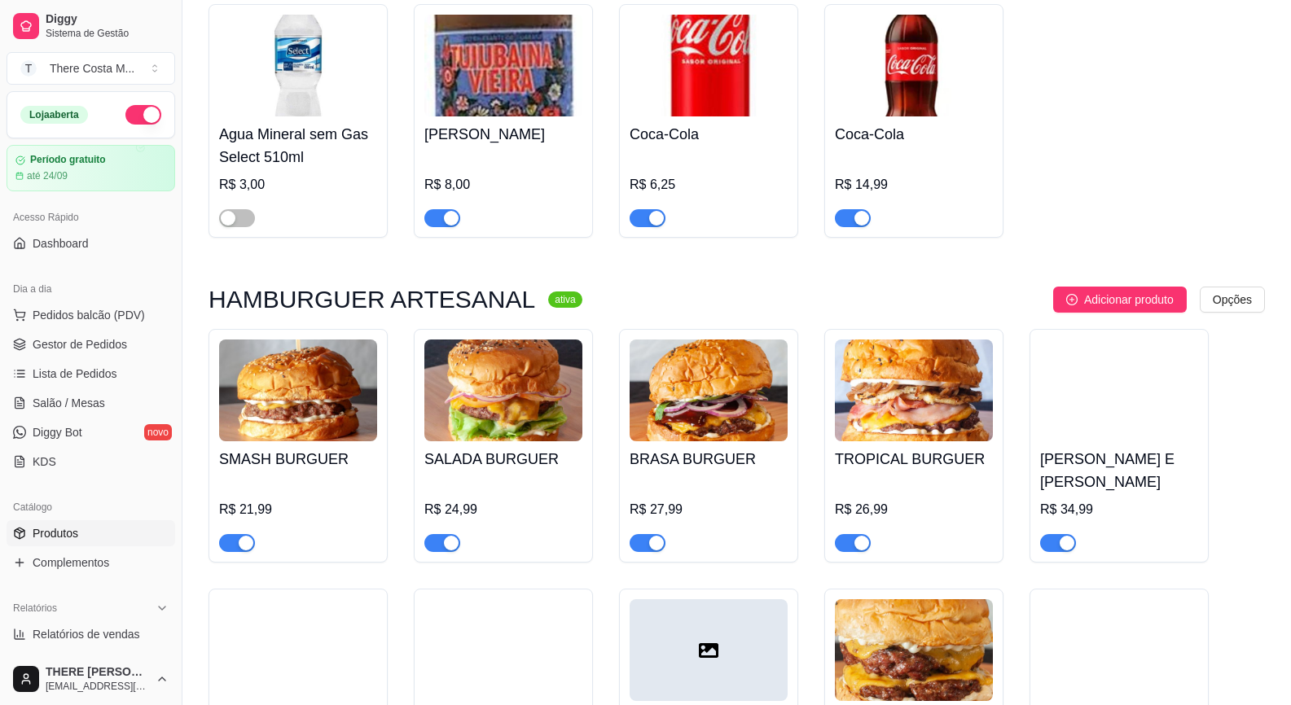
scroll to position [1059, 0]
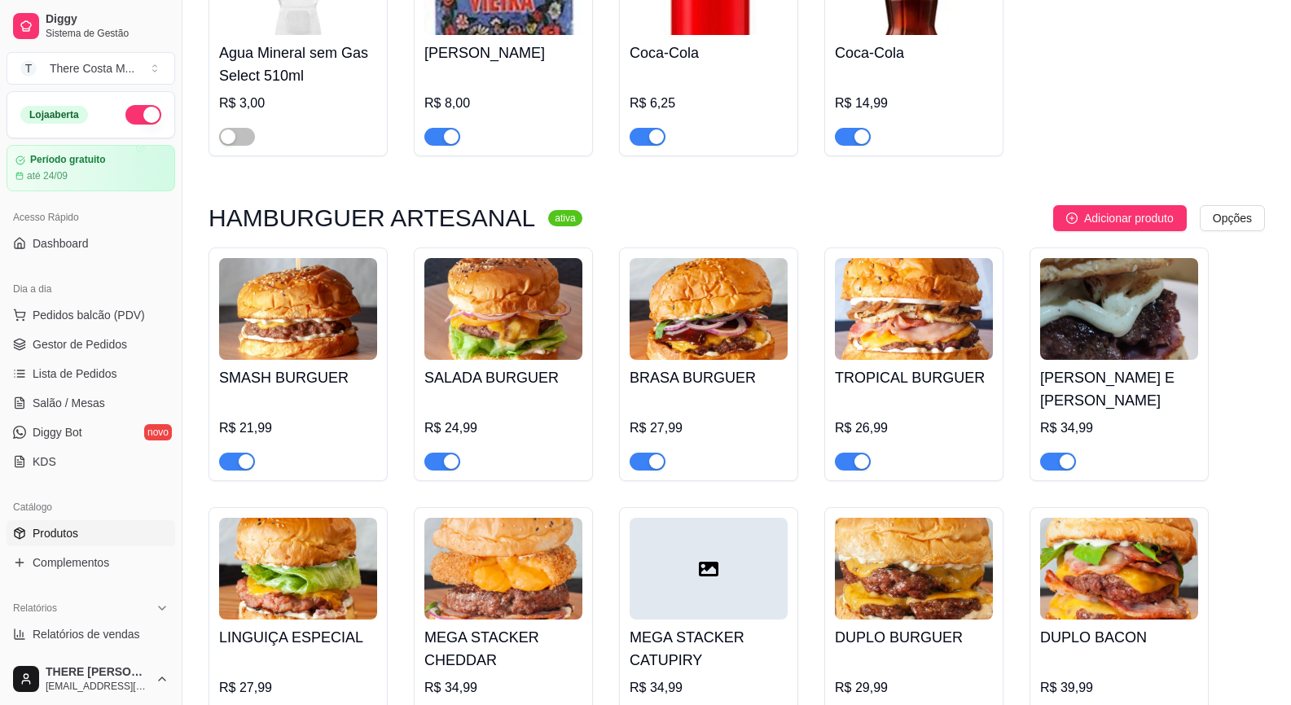
click at [451, 453] on span "button" at bounding box center [442, 462] width 36 height 18
click at [633, 453] on span "button" at bounding box center [648, 462] width 36 height 18
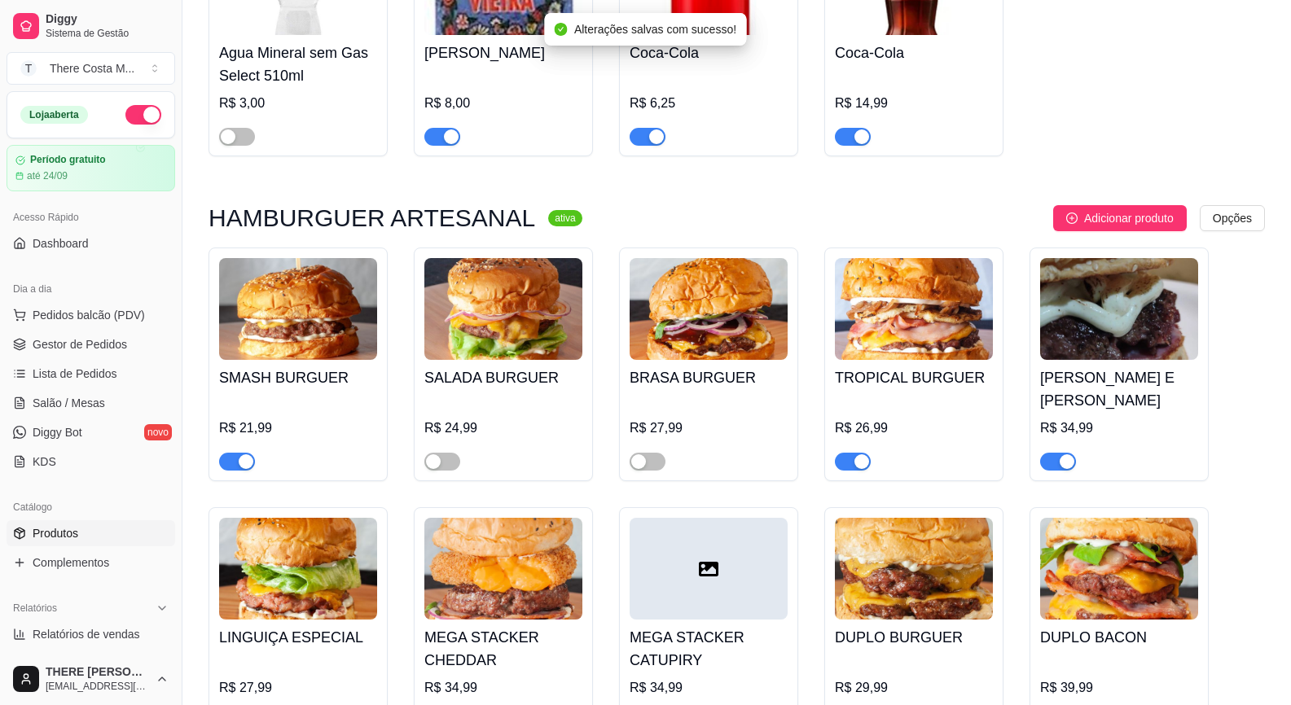
click at [853, 453] on span "button" at bounding box center [853, 462] width 36 height 18
click at [1056, 453] on span "button" at bounding box center [1058, 462] width 36 height 18
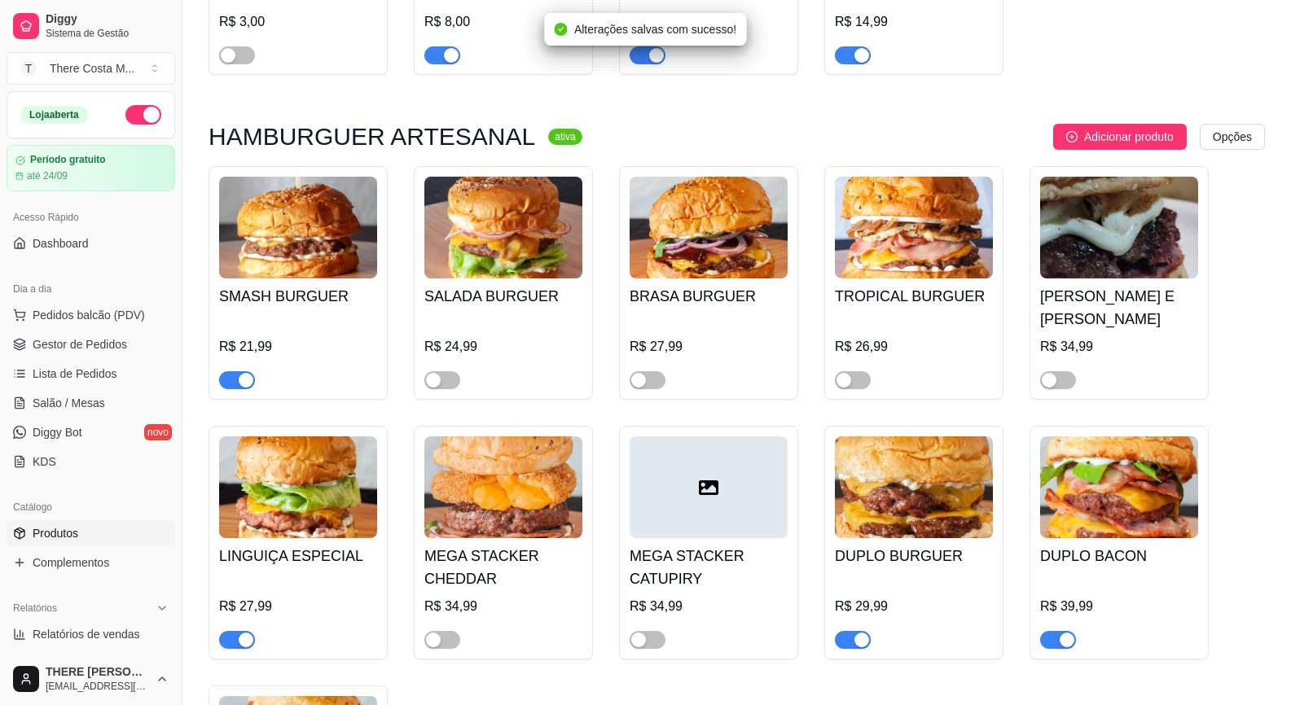
click at [850, 631] on span "button" at bounding box center [853, 640] width 36 height 18
click at [1061, 633] on div "button" at bounding box center [1067, 640] width 15 height 15
click at [854, 631] on span "button" at bounding box center [853, 640] width 36 height 18
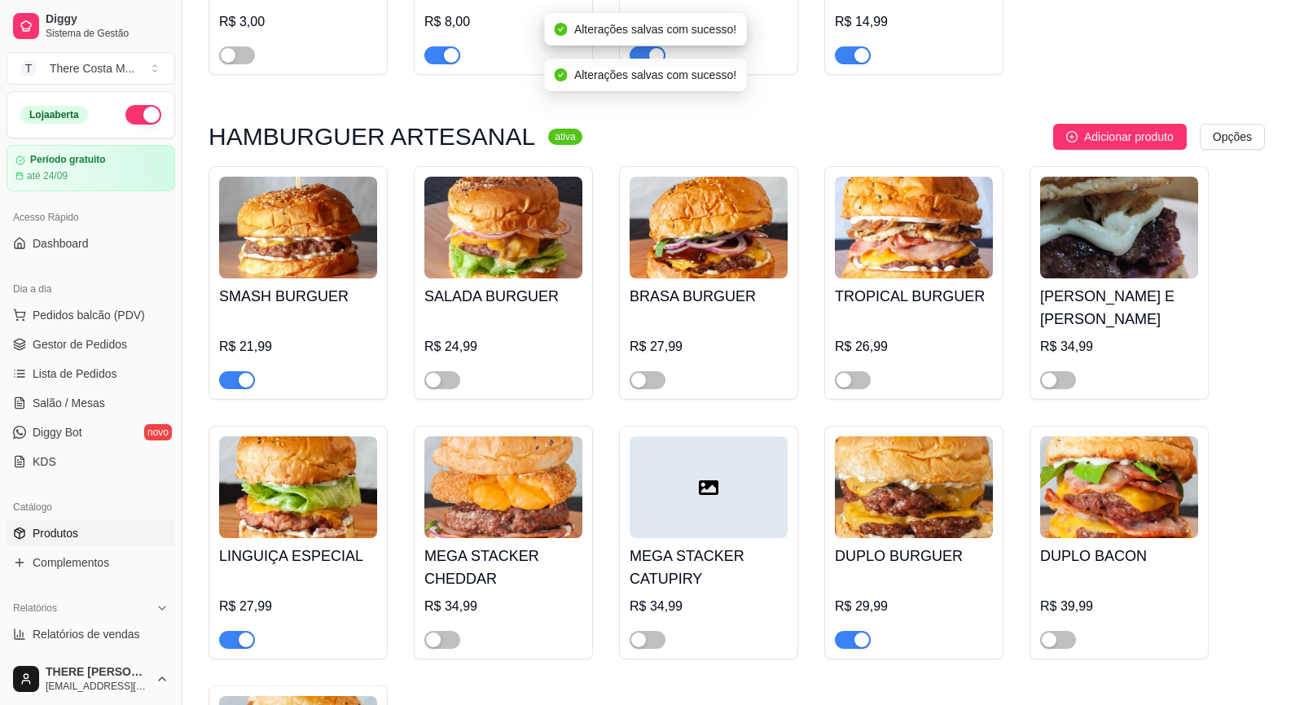
click at [235, 631] on span "button" at bounding box center [237, 640] width 36 height 18
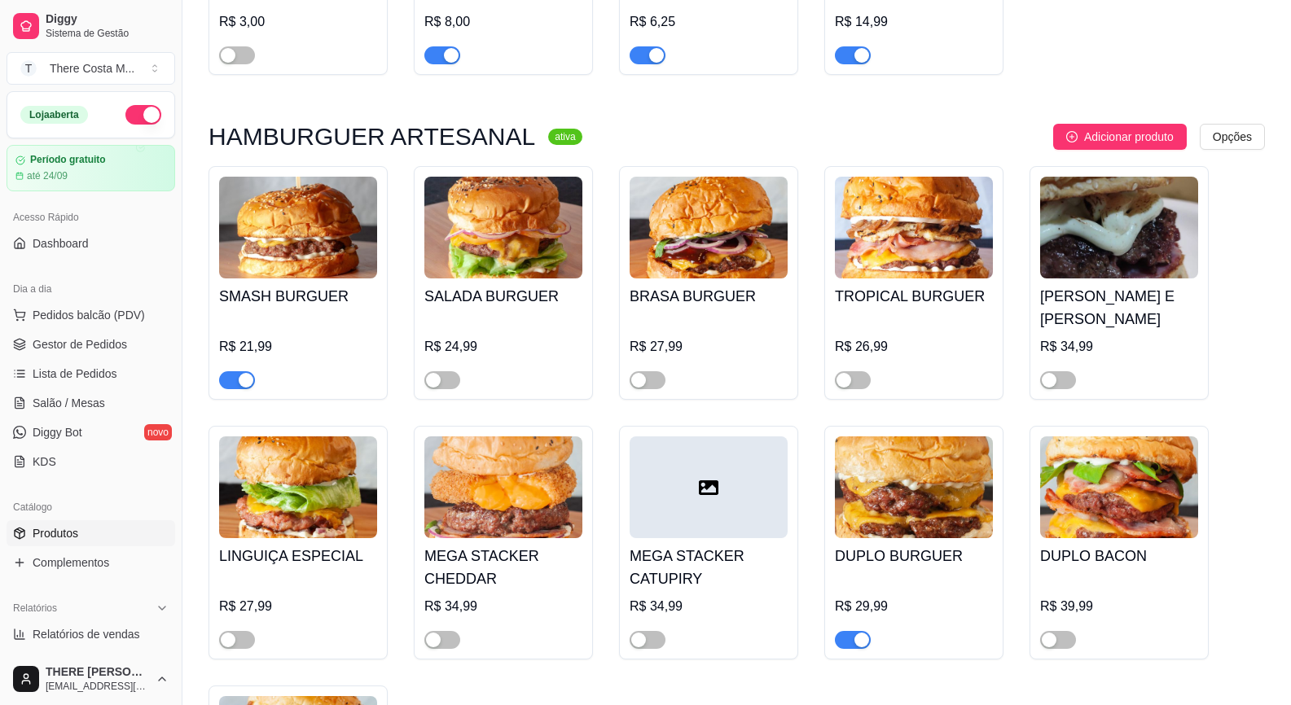
click at [319, 261] on img at bounding box center [298, 228] width 158 height 102
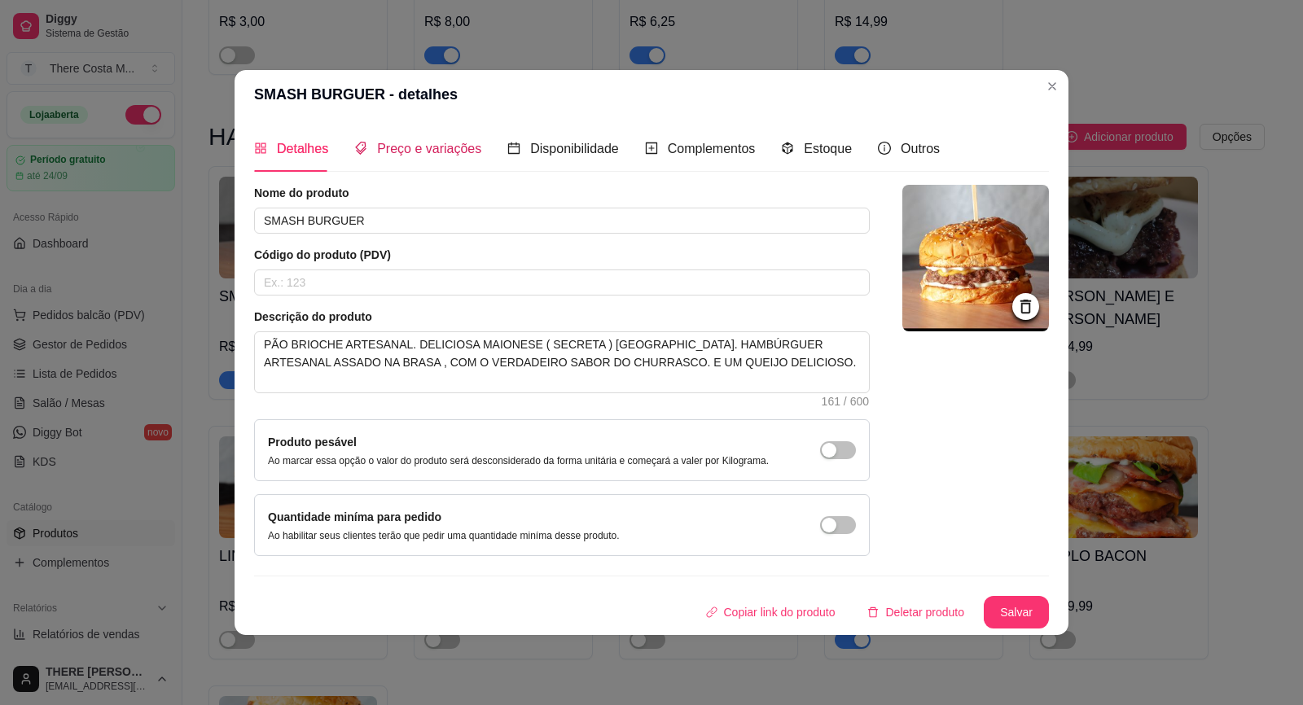
click at [453, 146] on span "Preço e variações" at bounding box center [429, 149] width 104 height 14
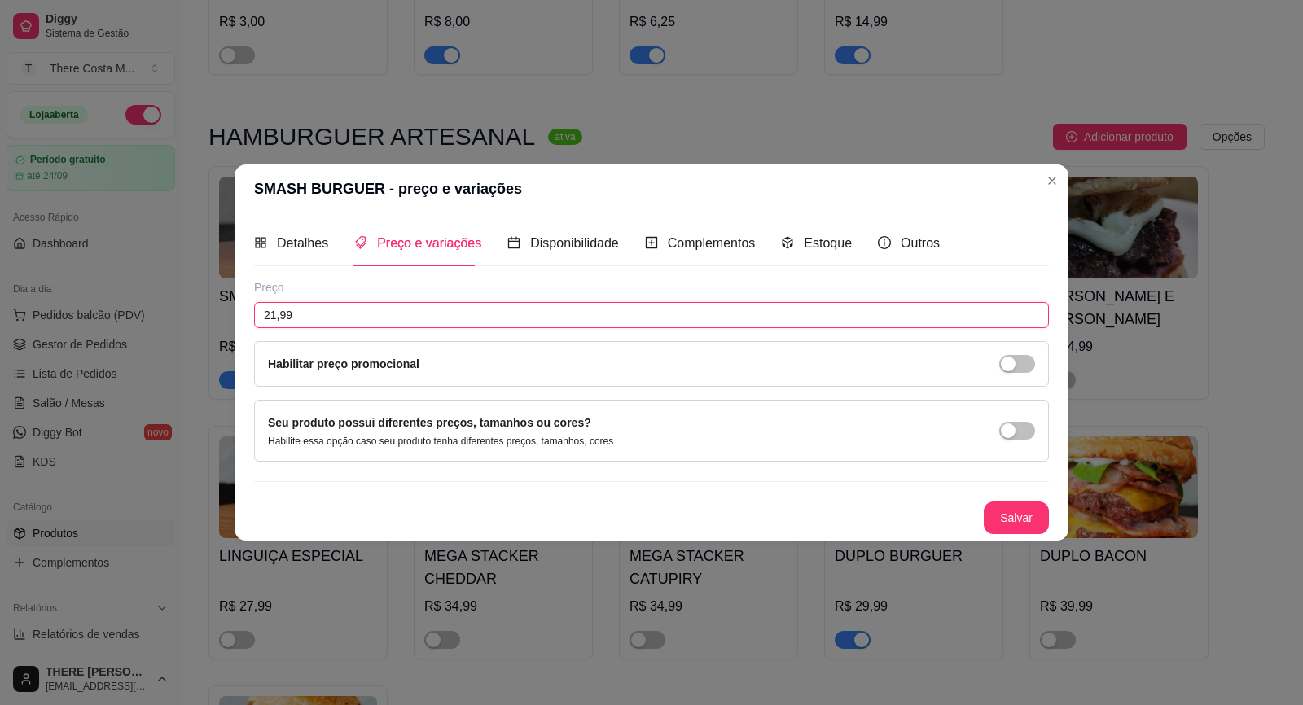
drag, startPoint x: 345, startPoint y: 325, endPoint x: 252, endPoint y: 311, distance: 94.7
click at [252, 311] on div "Detalhes Preço e variações Disponibilidade Complementos Estoque Outros Nome do …" at bounding box center [652, 376] width 834 height 327
type input "14,99"
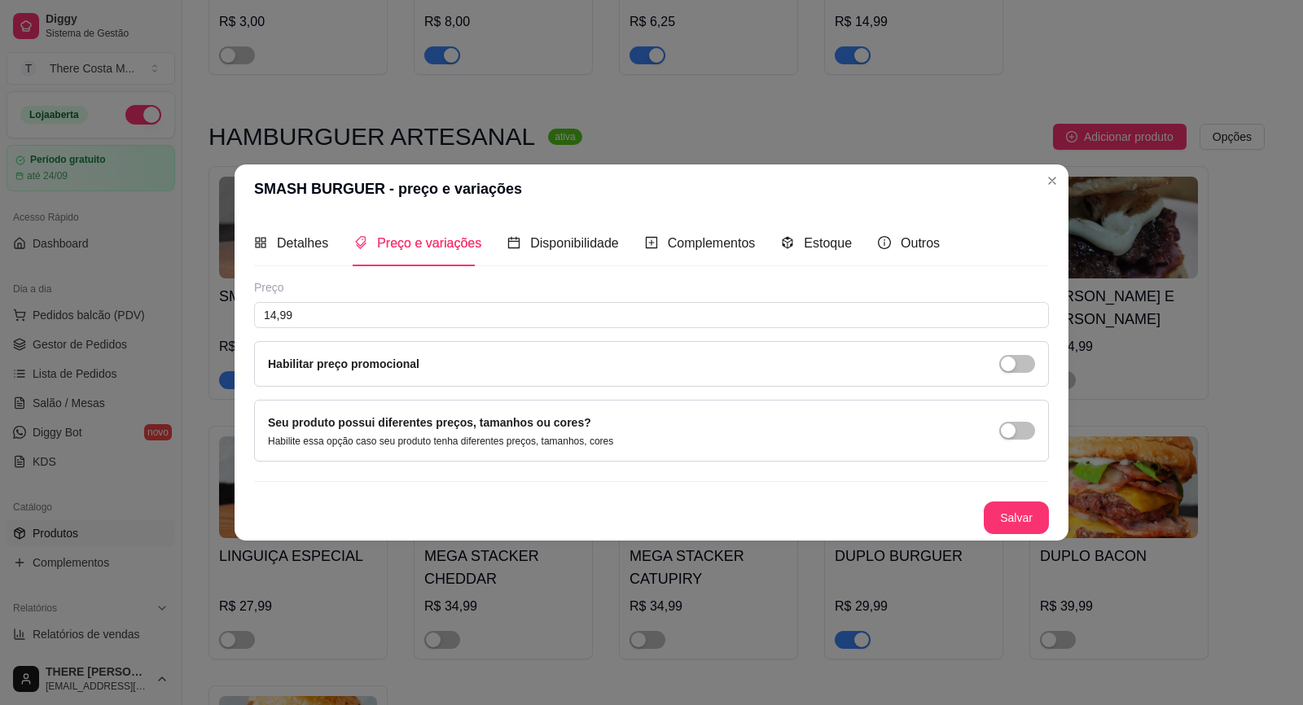
click at [1049, 520] on div "Detalhes Preço e variações Disponibilidade Complementos Estoque Outros Nome do …" at bounding box center [652, 376] width 834 height 327
click at [1036, 520] on button "Salvar" at bounding box center [1016, 518] width 65 height 33
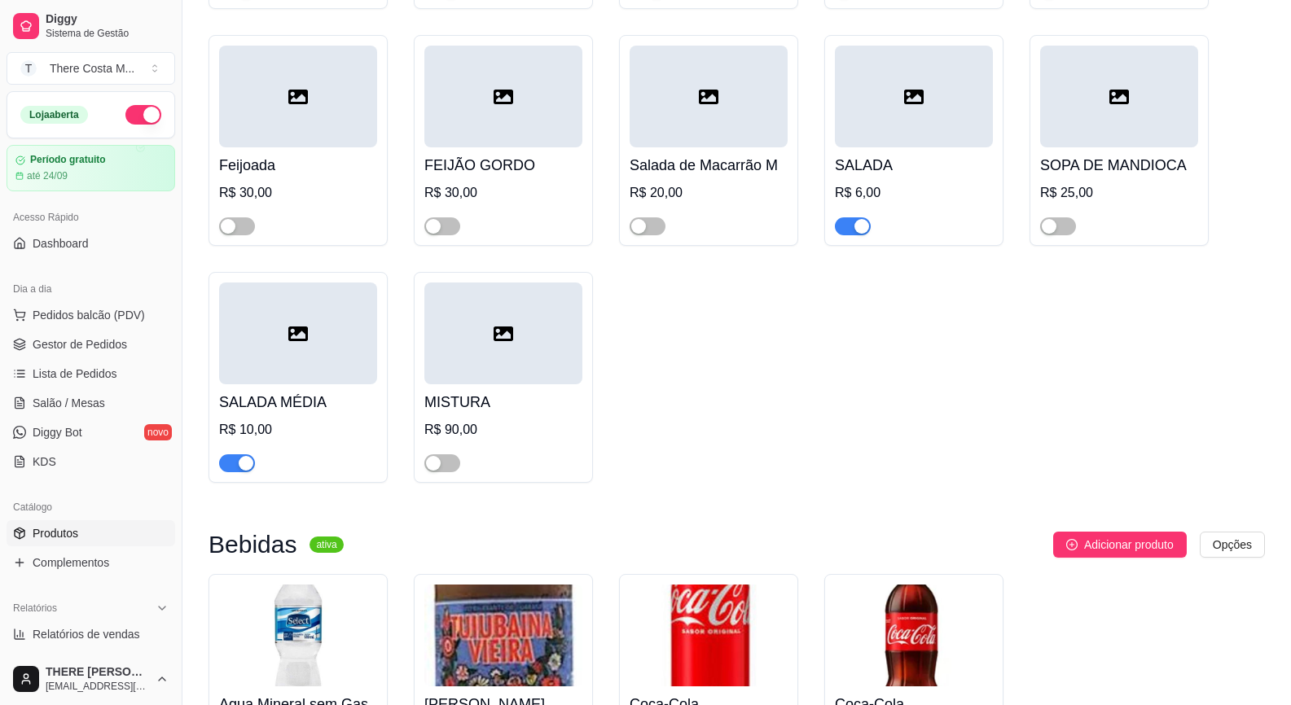
scroll to position [0, 0]
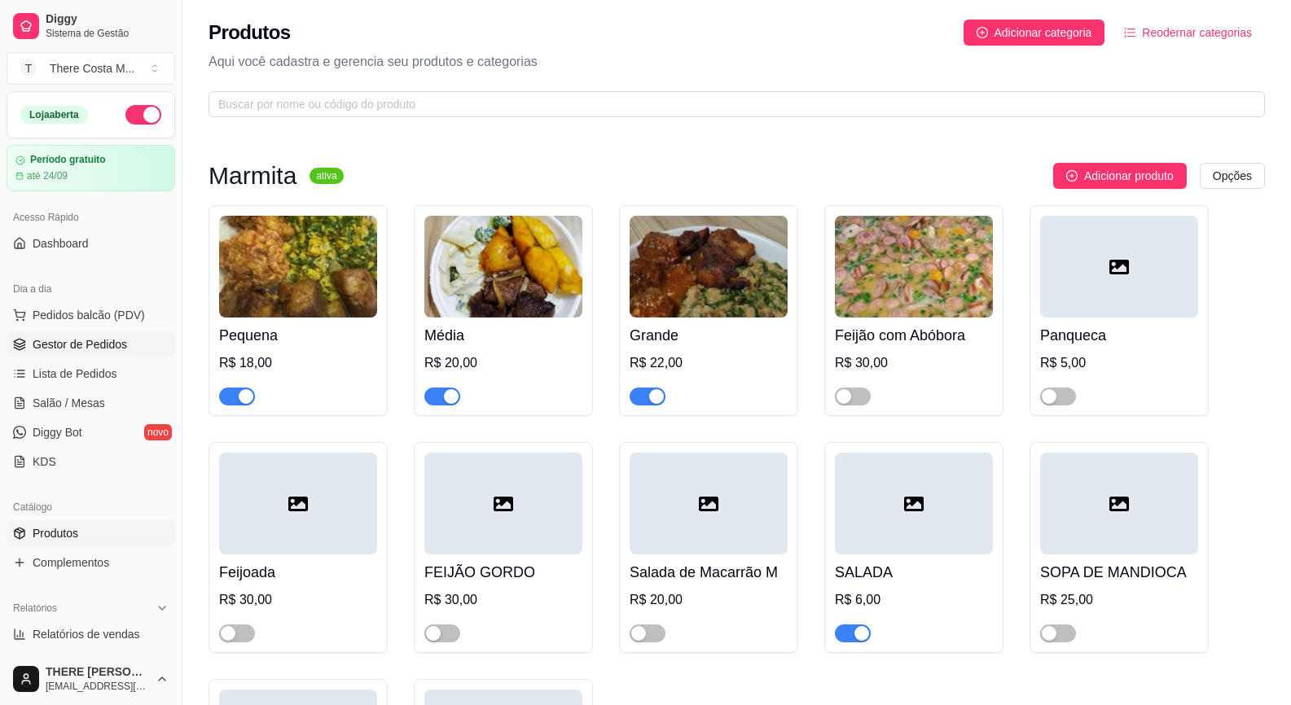
click at [107, 339] on span "Gestor de Pedidos" at bounding box center [80, 344] width 94 height 16
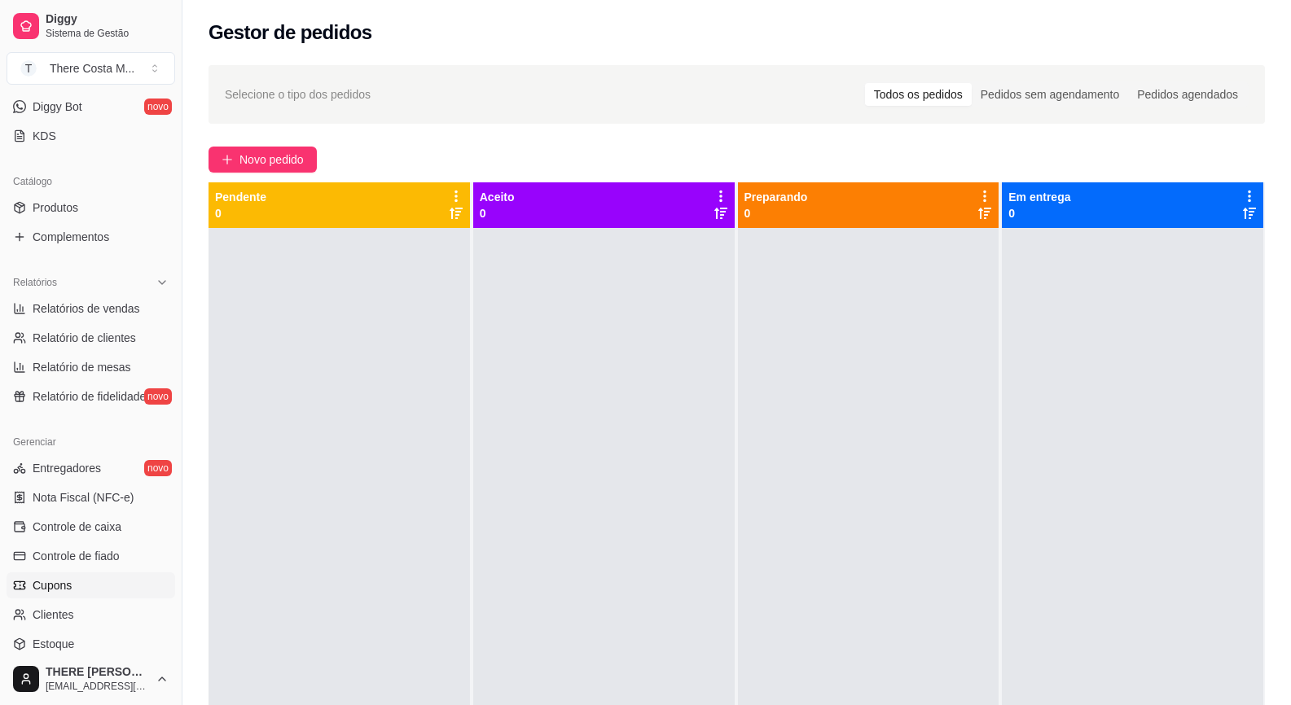
scroll to position [467, 0]
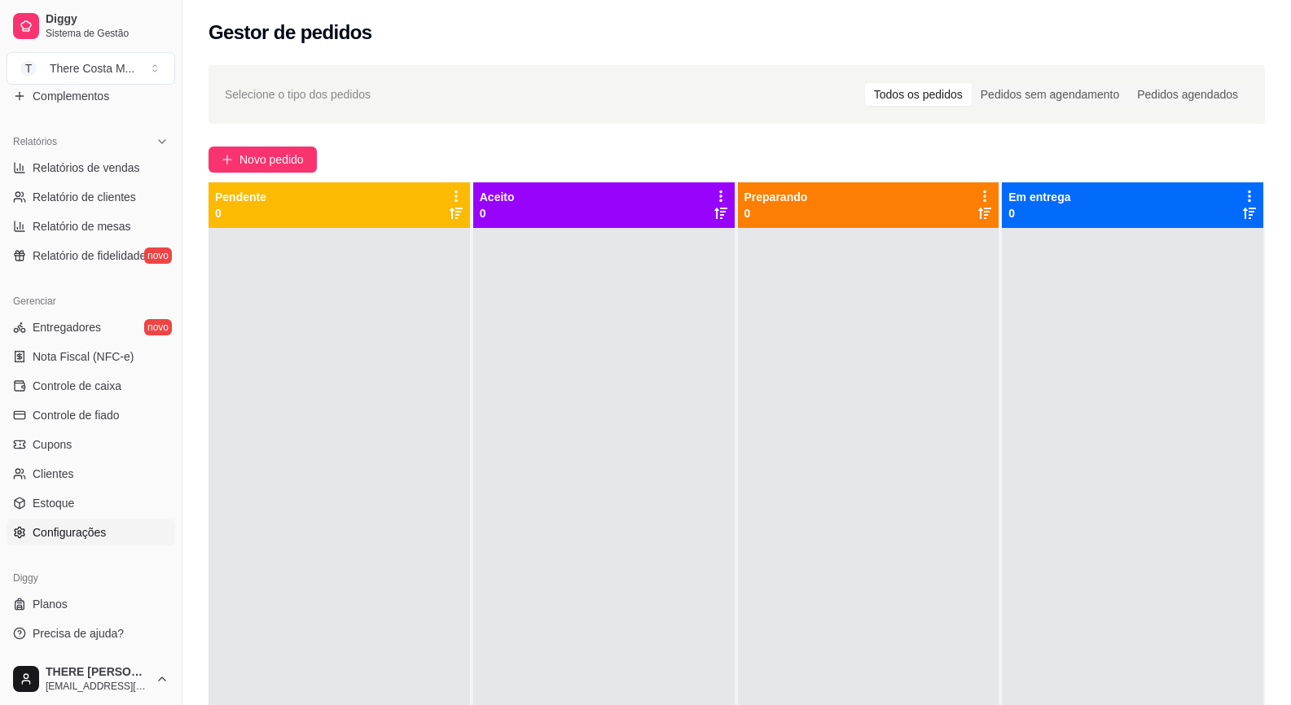
click at [118, 532] on link "Configurações" at bounding box center [91, 533] width 169 height 26
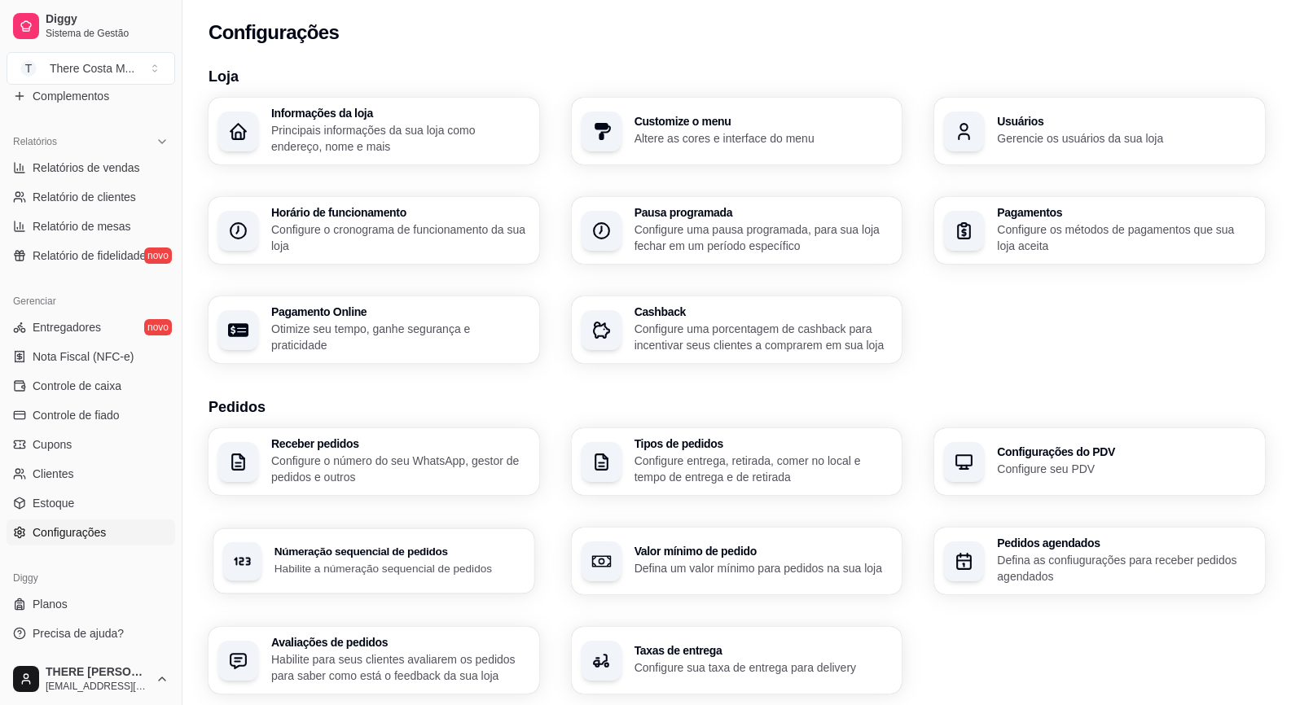
click at [442, 559] on div "Númeração sequencial de pedidos Habilite a númeração sequencial de pedidos" at bounding box center [399, 561] width 250 height 30
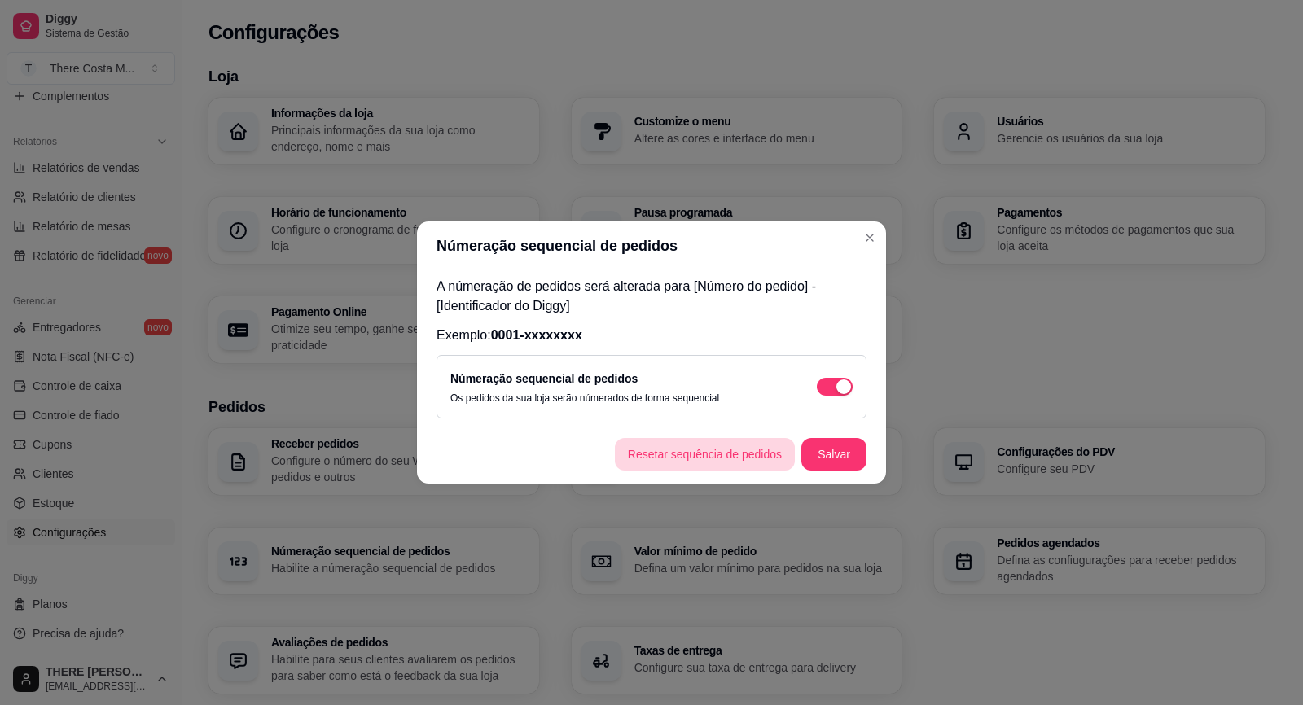
click at [660, 461] on button "Resetar sequência de pedidos" at bounding box center [705, 454] width 180 height 33
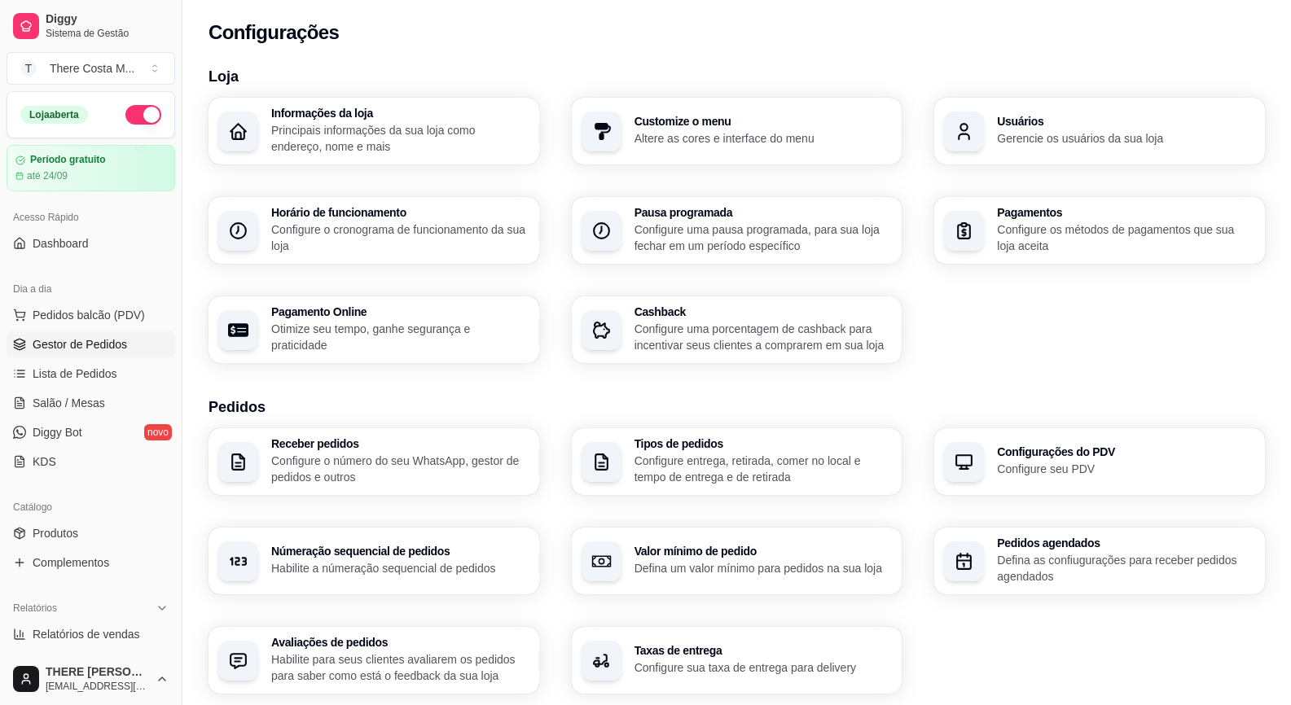
click at [86, 340] on span "Gestor de Pedidos" at bounding box center [80, 344] width 94 height 16
